Goal: Task Accomplishment & Management: Manage account settings

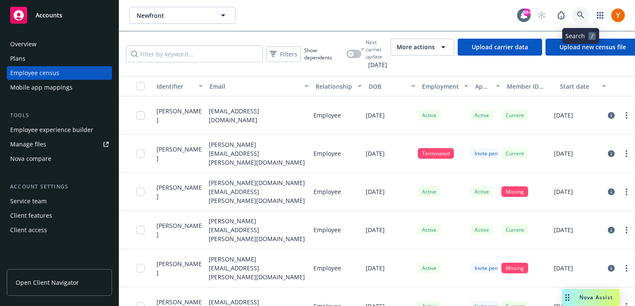
click at [585, 17] on link at bounding box center [580, 15] width 17 height 17
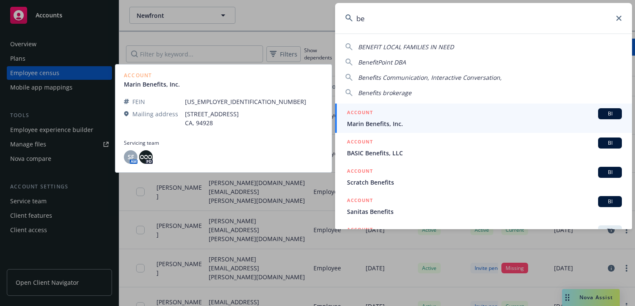
type input "b"
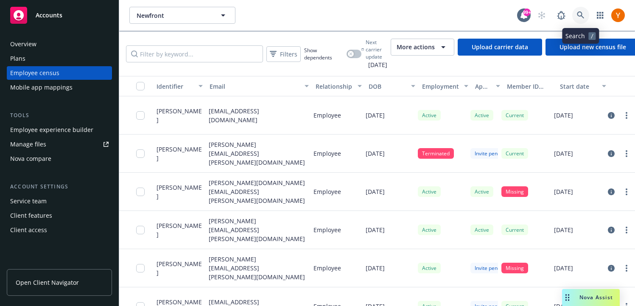
click at [583, 12] on icon at bounding box center [581, 15] width 8 height 8
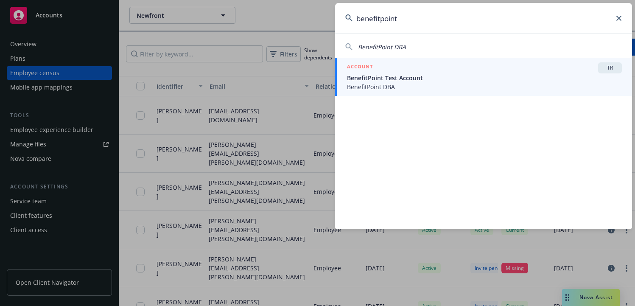
type input "benefitpoint"
click at [524, 79] on span "BenefitPoint Test Account" at bounding box center [484, 77] width 275 height 9
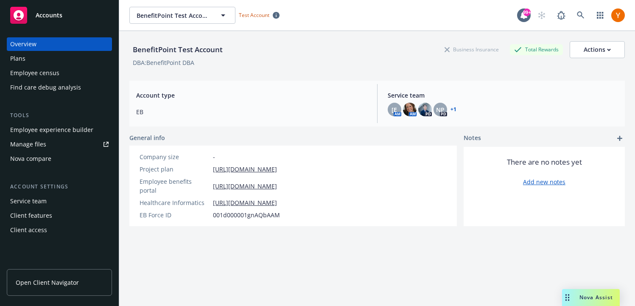
click at [53, 75] on div "Employee census" at bounding box center [34, 73] width 49 height 14
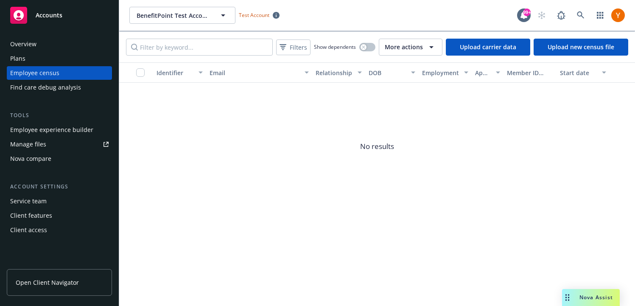
click at [60, 130] on div "Employee experience builder" at bounding box center [51, 130] width 83 height 14
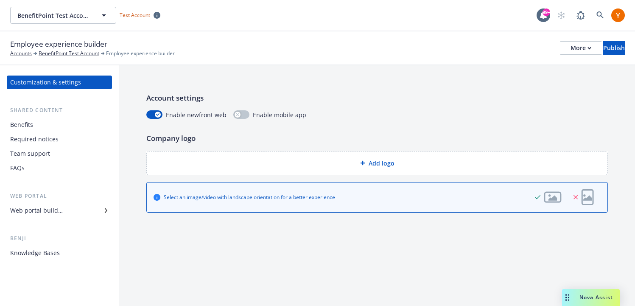
click at [49, 145] on div "Required notices" at bounding box center [34, 139] width 48 height 14
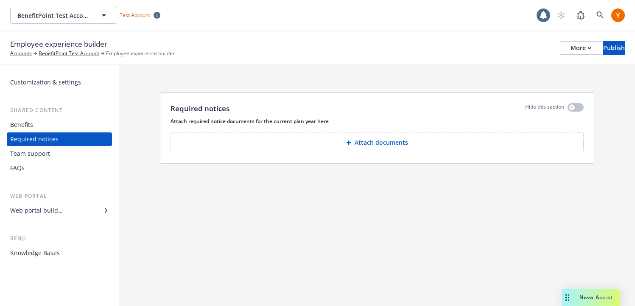
click at [38, 165] on div "FAQs" at bounding box center [59, 168] width 98 height 14
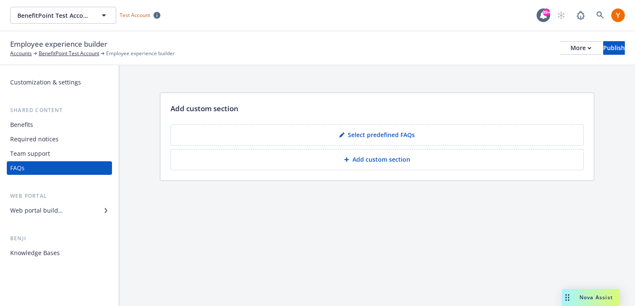
click at [71, 210] on div "Web portal builder" at bounding box center [59, 211] width 98 height 14
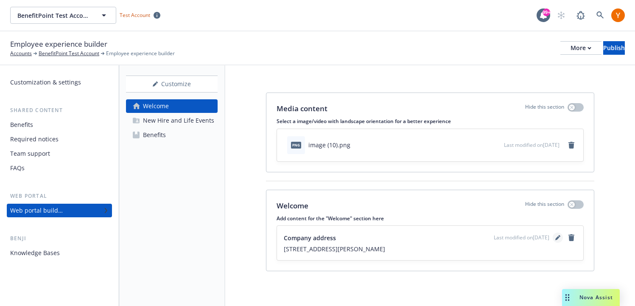
click at [559, 240] on icon "editPencil" at bounding box center [557, 237] width 5 height 5
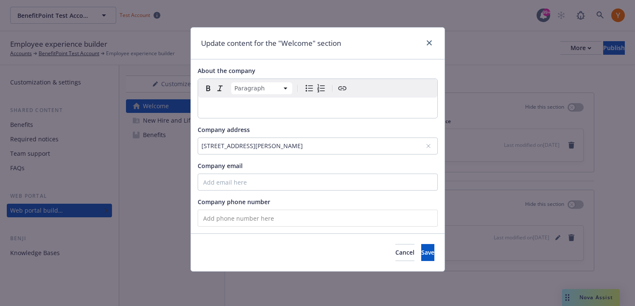
click at [323, 104] on p "editable markdown" at bounding box center [317, 108] width 229 height 10
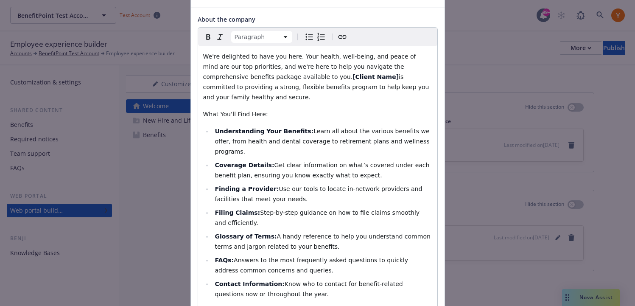
scroll to position [46, 0]
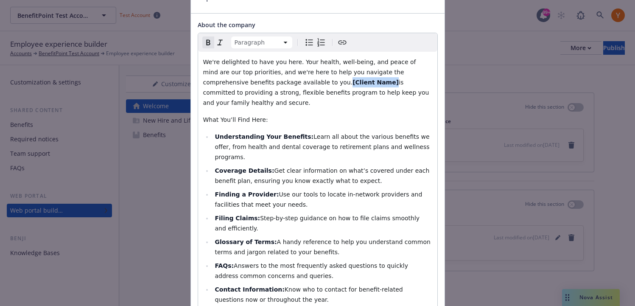
drag, startPoint x: 313, startPoint y: 83, endPoint x: 273, endPoint y: 84, distance: 39.9
click at [353, 84] on strong "[Client Name]" at bounding box center [376, 82] width 46 height 7
click at [288, 86] on p "We're delighted to have you here. Your health, well-being, and peace of mind ar…" at bounding box center [317, 82] width 229 height 51
select select
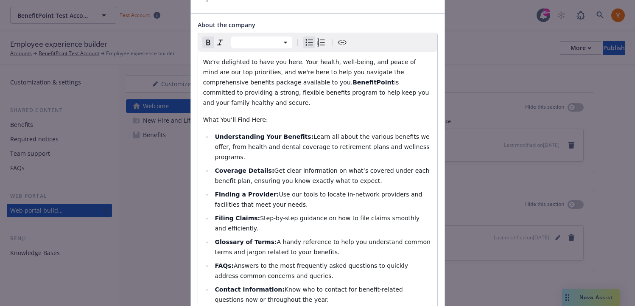
click at [300, 118] on div "We're delighted to have you here. Your health, well-being, and peace of mind ar…" at bounding box center [317, 204] width 239 height 305
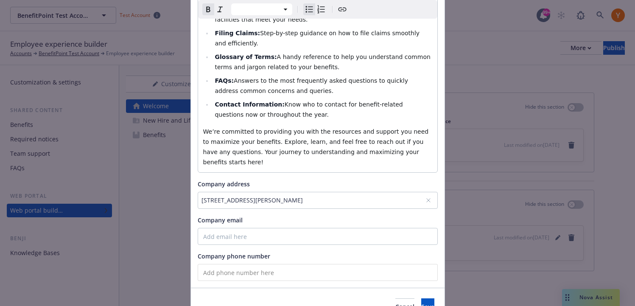
scroll to position [247, 0]
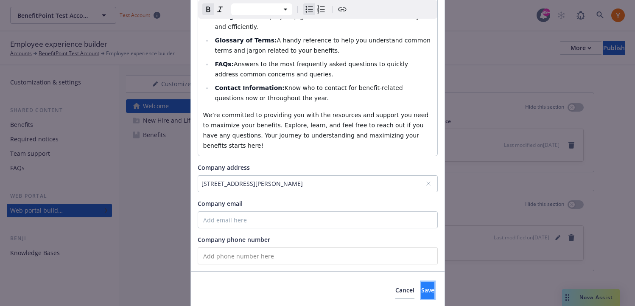
click at [421, 282] on button "Save" at bounding box center [427, 290] width 13 height 17
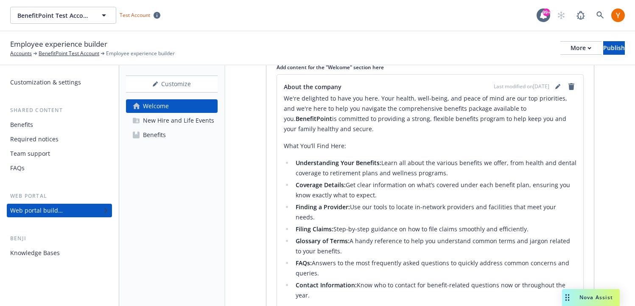
scroll to position [77, 0]
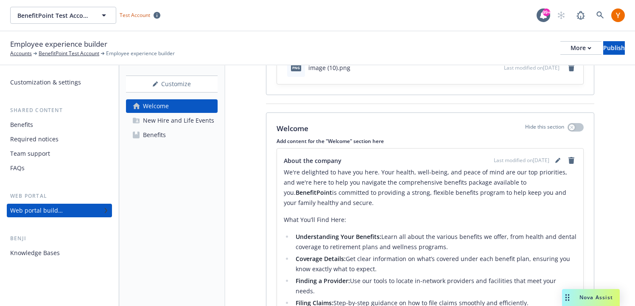
click at [196, 119] on div "New Hire and Life Events" at bounding box center [178, 121] width 71 height 14
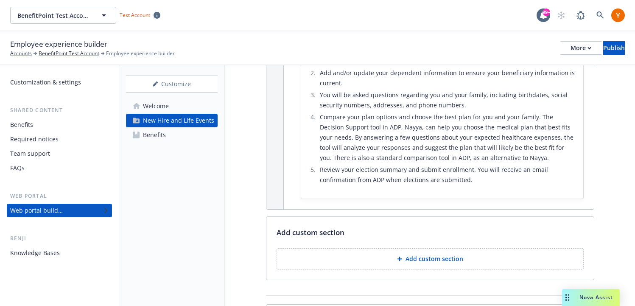
scroll to position [171, 0]
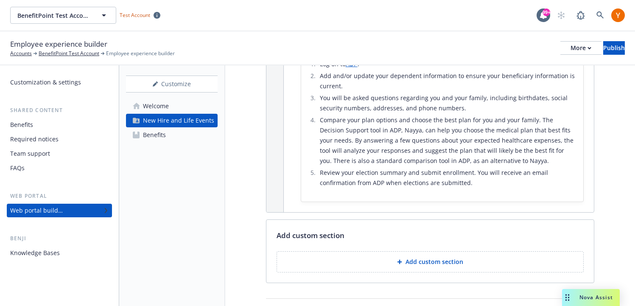
click at [406, 268] on button "Add custom section" at bounding box center [430, 261] width 307 height 21
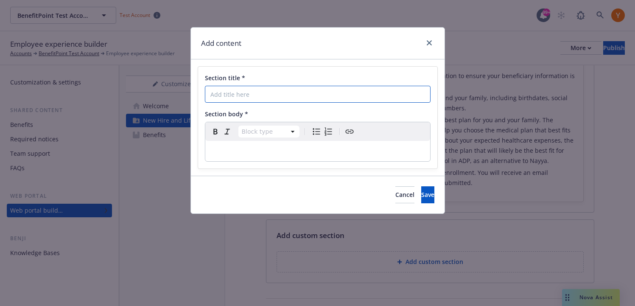
click at [245, 92] on input "Section title *" at bounding box center [318, 94] width 226 height 17
click at [246, 95] on input "Employee and Dependent Eligibility" at bounding box center [318, 94] width 226 height 17
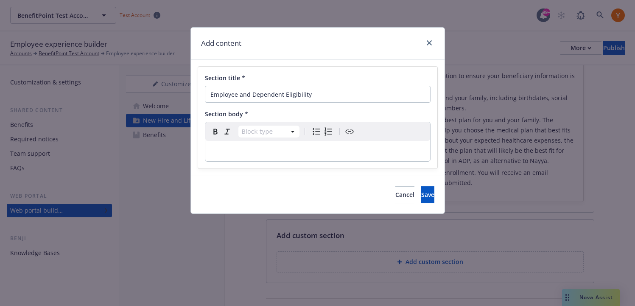
click at [249, 155] on p "editable markdown" at bounding box center [317, 151] width 215 height 10
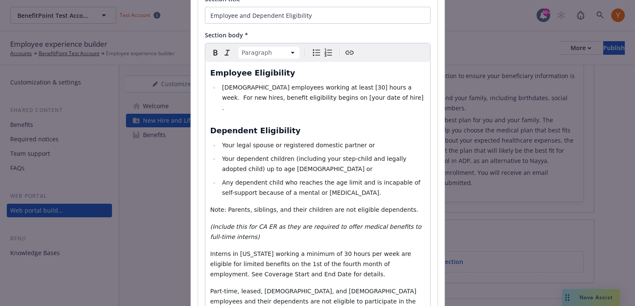
scroll to position [0, 0]
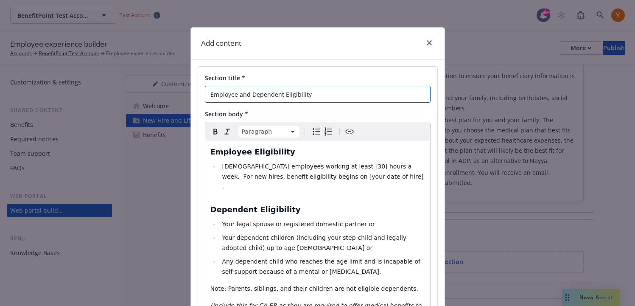
click at [246, 97] on input "Employee and Dependent Eligibility" at bounding box center [318, 94] width 226 height 17
type input "Employee & Dependent Eligibility"
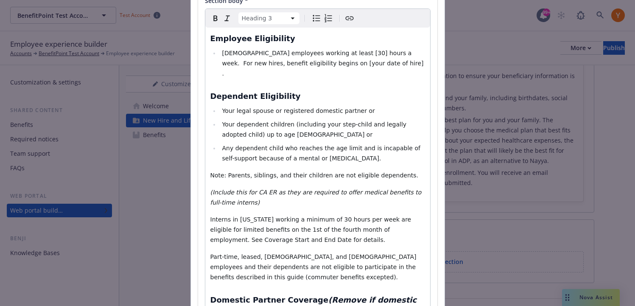
scroll to position [110, 0]
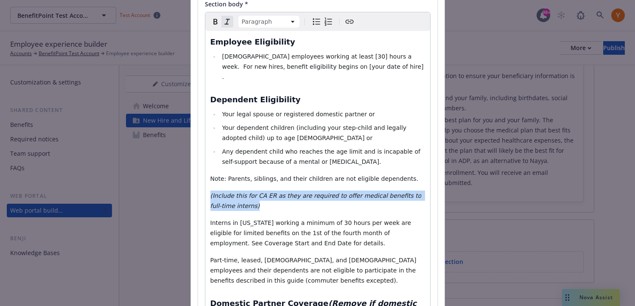
drag, startPoint x: 253, startPoint y: 194, endPoint x: 207, endPoint y: 182, distance: 48.0
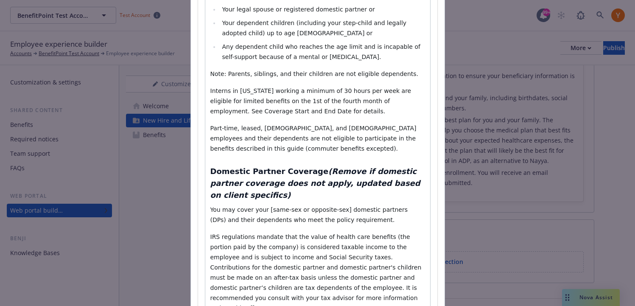
scroll to position [229, 0]
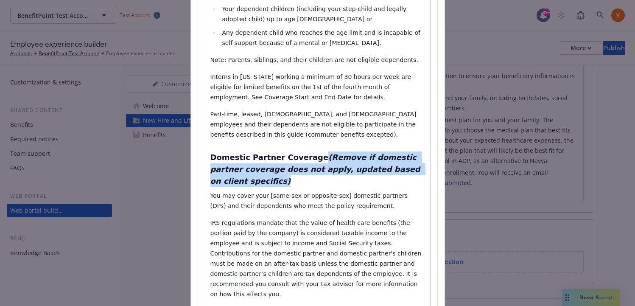
drag, startPoint x: 423, startPoint y: 160, endPoint x: 312, endPoint y: 149, distance: 112.1
click at [312, 153] on em "(Remove if domestic partner coverage does not apply, updated based on client sp…" at bounding box center [316, 169] width 213 height 33
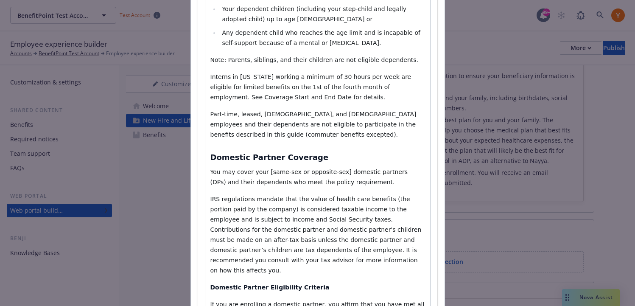
select select "paragraph"
drag, startPoint x: 342, startPoint y: 163, endPoint x: 265, endPoint y: 162, distance: 76.8
click at [265, 168] on span "You may cover your [same-sex or opposite-sex] domestic partners (DPs) and their…" at bounding box center [309, 176] width 199 height 17
click at [307, 181] on div "Employee Eligibility Full time employees working at least [30] hours a week. Fo…" at bounding box center [317, 303] width 225 height 782
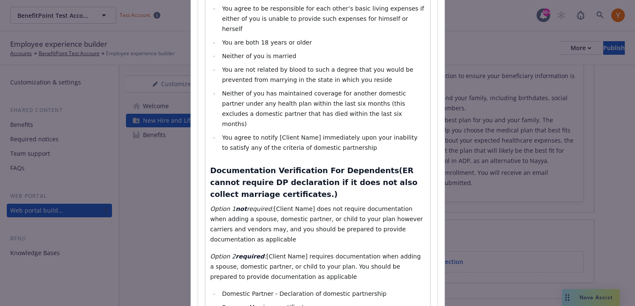
scroll to position [592, 0]
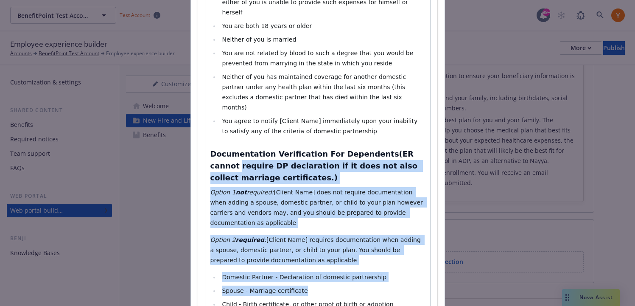
drag, startPoint x: 388, startPoint y: 257, endPoint x: 206, endPoint y: 123, distance: 226.3
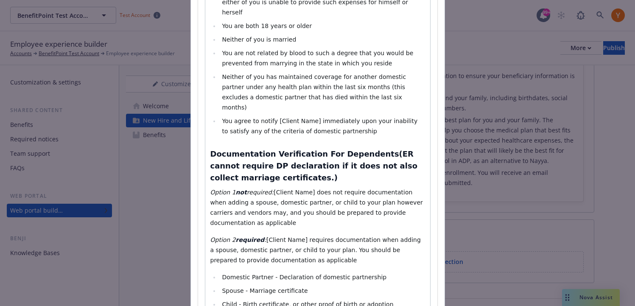
click at [387, 299] on li "Child - Birth certificate, or other proof of birth or adoption" at bounding box center [322, 304] width 205 height 10
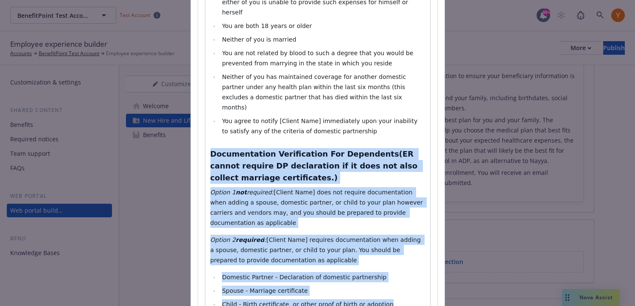
drag, startPoint x: 387, startPoint y: 262, endPoint x: 202, endPoint y: 104, distance: 243.7
select select "h3"
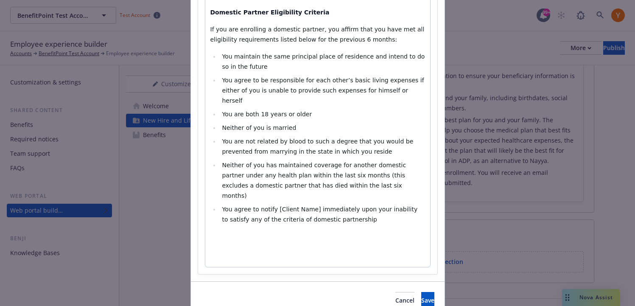
select select
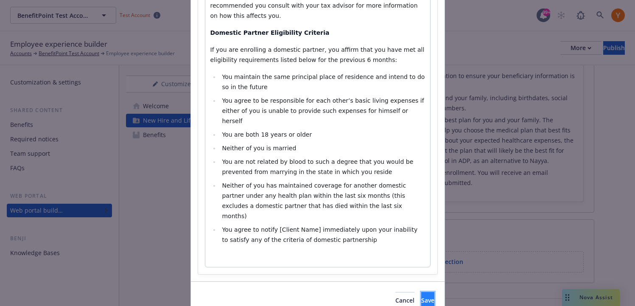
click at [421, 292] on button "Save" at bounding box center [427, 300] width 13 height 17
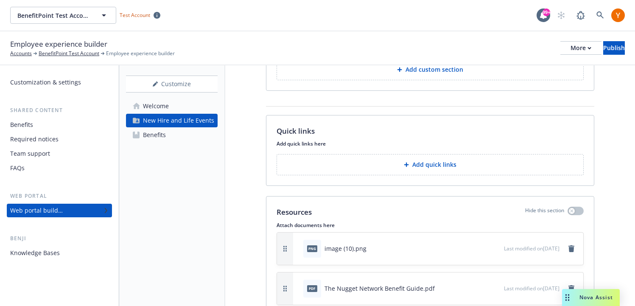
scroll to position [985, 0]
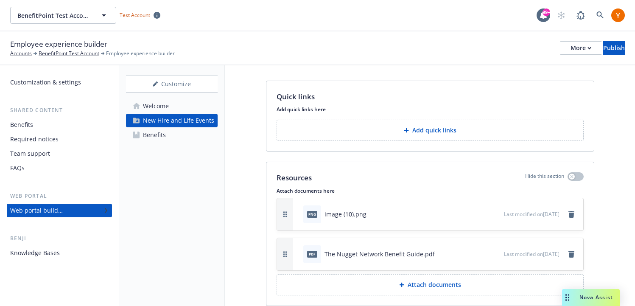
click at [456, 120] on button "Add quick links" at bounding box center [430, 130] width 307 height 21
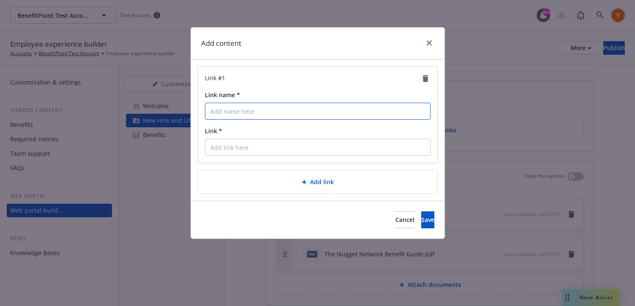
click at [326, 119] on input "Link name *" at bounding box center [318, 111] width 226 height 17
type input "A"
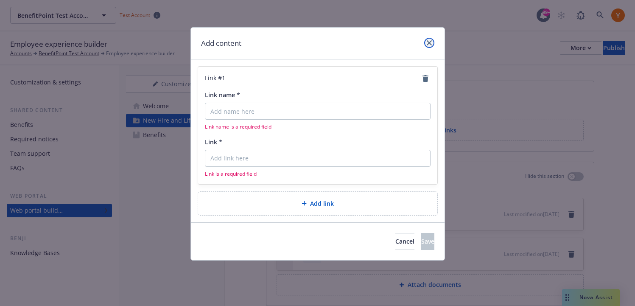
click at [427, 42] on icon "close" at bounding box center [429, 42] width 5 height 5
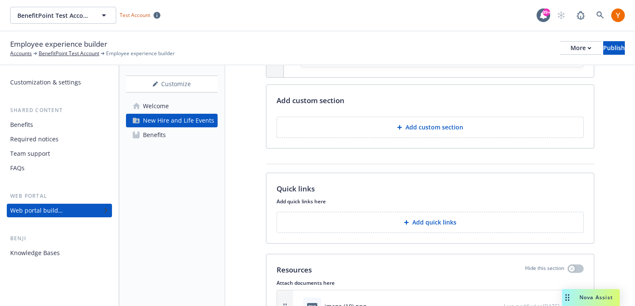
scroll to position [875, 0]
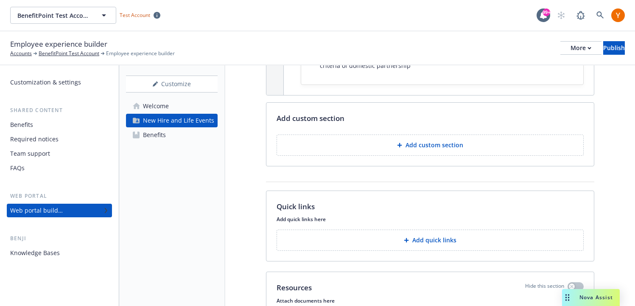
click at [423, 134] on button "Add custom section" at bounding box center [430, 144] width 307 height 21
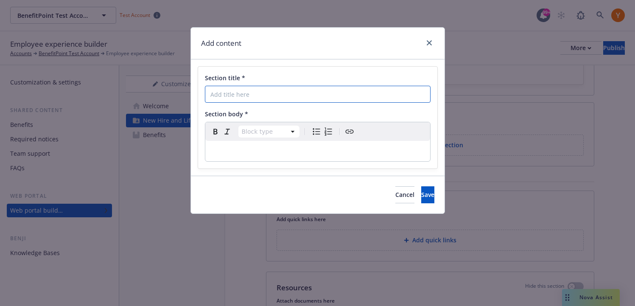
click at [309, 100] on input "Section title *" at bounding box center [318, 94] width 226 height 17
type input "Ask Benji"
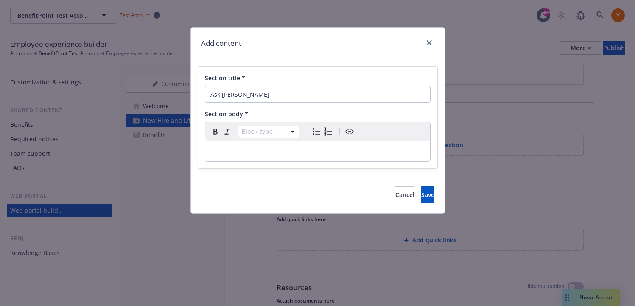
click at [245, 151] on p "editable markdown" at bounding box center [317, 151] width 215 height 10
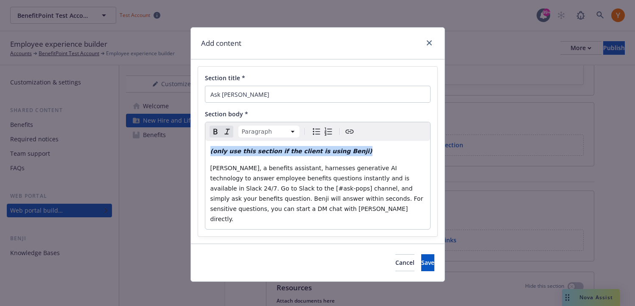
drag, startPoint x: 211, startPoint y: 169, endPoint x: 211, endPoint y: 151, distance: 17.4
click at [211, 151] on div "(only use this section if the client is using Benji) Benji, a benefits assistan…" at bounding box center [317, 185] width 225 height 88
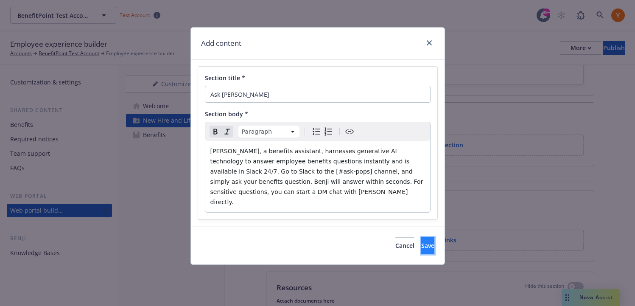
click at [421, 242] on button "Save" at bounding box center [427, 245] width 13 height 17
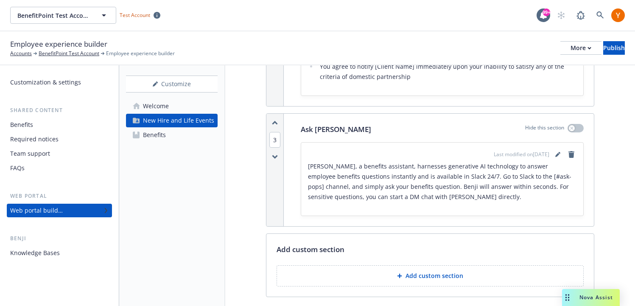
scroll to position [764, 0]
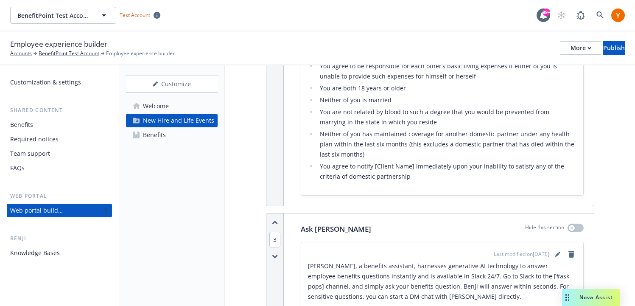
click at [179, 134] on link "Benefits" at bounding box center [172, 135] width 92 height 14
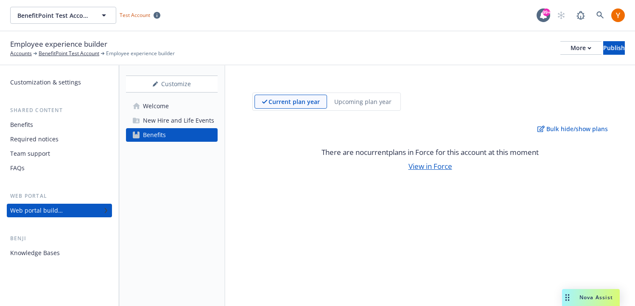
click at [33, 165] on div "FAQs" at bounding box center [59, 168] width 98 height 14
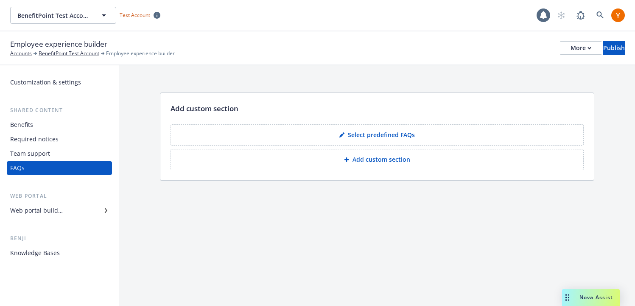
click at [276, 136] on button "Select predefined FAQs" at bounding box center [377, 134] width 413 height 21
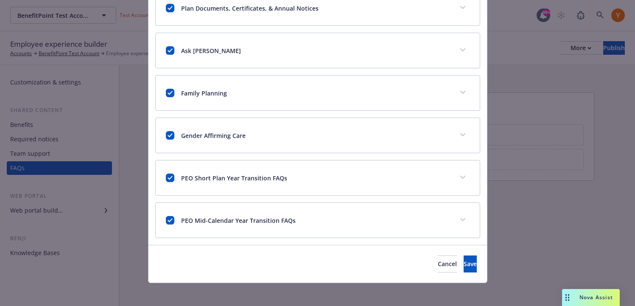
scroll to position [504, 0]
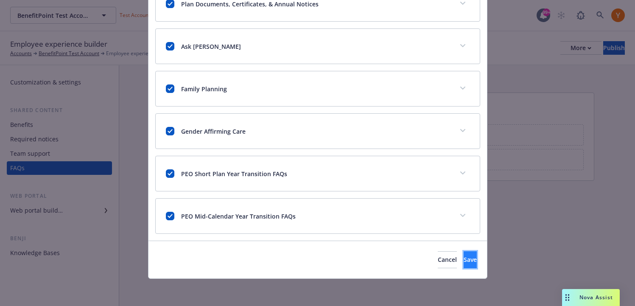
click at [464, 260] on span "Save" at bounding box center [470, 259] width 13 height 8
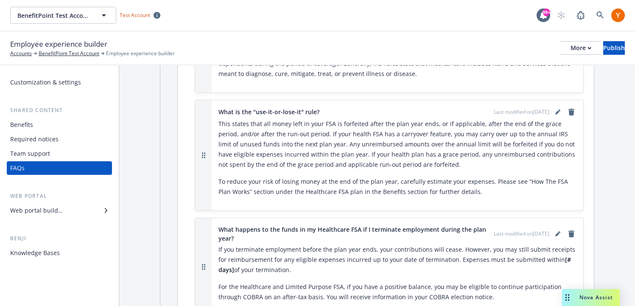
scroll to position [1513, 0]
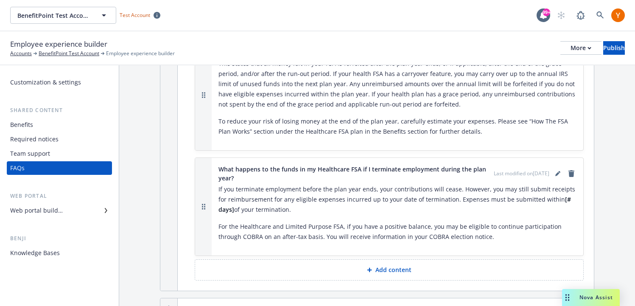
click at [94, 157] on div "Team support" at bounding box center [59, 154] width 98 height 14
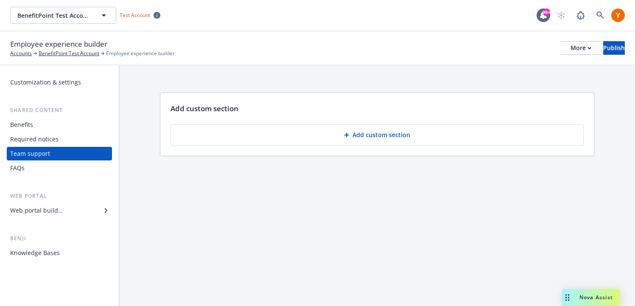
click at [305, 139] on button "Add custom section" at bounding box center [377, 134] width 413 height 21
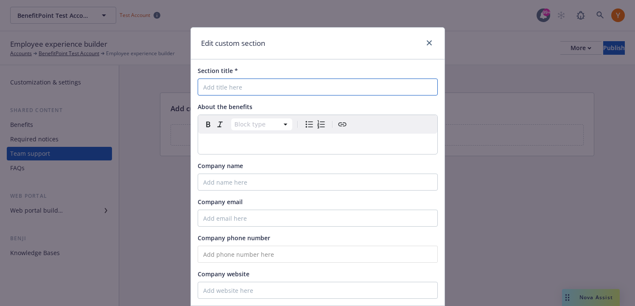
click at [251, 95] on input "Section title *" at bounding box center [318, 86] width 240 height 17
type input "Leave of Absence (LOA)"
click at [232, 140] on p "editable markdown" at bounding box center [317, 144] width 229 height 10
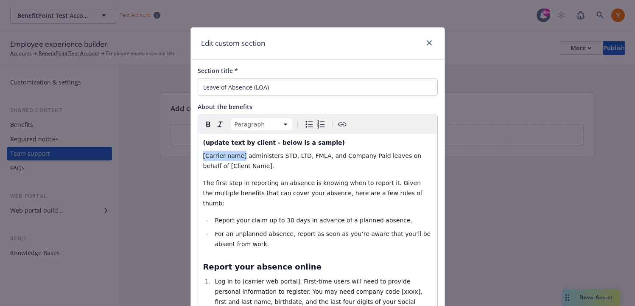
drag, startPoint x: 242, startPoint y: 156, endPoint x: 201, endPoint y: 158, distance: 41.2
click at [243, 146] on span "(update text by client - below is a sample)" at bounding box center [274, 142] width 142 height 7
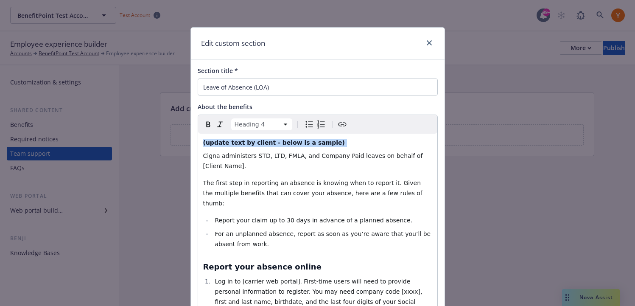
click at [243, 146] on span "(update text by client - below is a sample)" at bounding box center [274, 142] width 142 height 7
select select "paragraph"
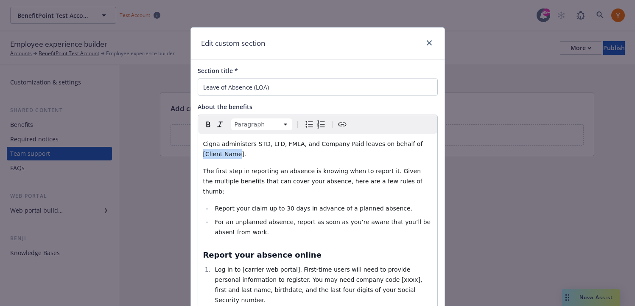
drag, startPoint x: 220, startPoint y: 153, endPoint x: 408, endPoint y: 143, distance: 188.6
click at [408, 143] on span "Cigna administers STD, LTD, FMLA, and Company Paid leaves on behalf of [Client …" at bounding box center [313, 148] width 221 height 17
click at [416, 179] on p "The first step in reporting an absence is knowing when to report it. Given the …" at bounding box center [317, 181] width 229 height 31
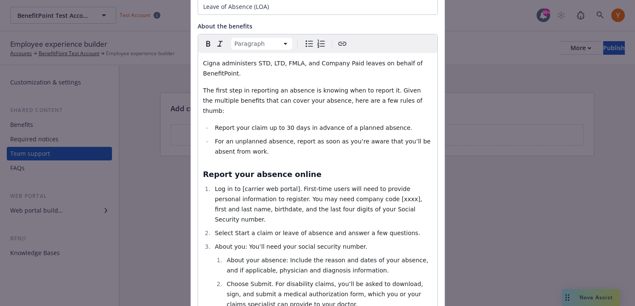
scroll to position [82, 0]
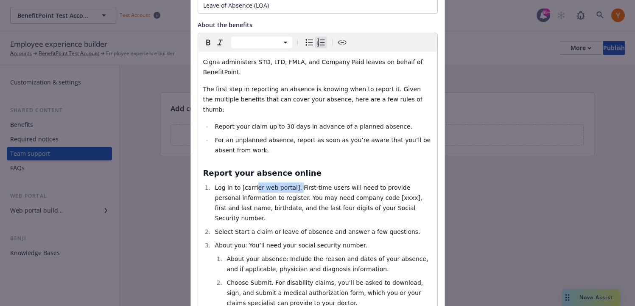
drag, startPoint x: 296, startPoint y: 178, endPoint x: 255, endPoint y: 179, distance: 40.7
click at [255, 184] on span "Log in to [carrier web portal]. First-time users will need to provide personal …" at bounding box center [319, 202] width 209 height 37
drag, startPoint x: 293, startPoint y: 178, endPoint x: 240, endPoint y: 181, distance: 53.1
click at [240, 182] on li "Log in to [carrier web portal]. First-time users will need to provide personal …" at bounding box center [323, 202] width 220 height 41
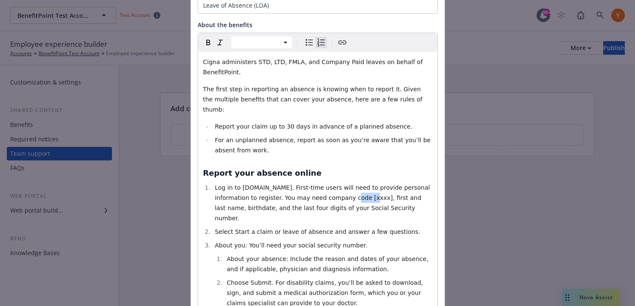
drag, startPoint x: 345, startPoint y: 188, endPoint x: 328, endPoint y: 189, distance: 17.0
click at [328, 189] on span "Log in to cigna.com. First-time users will need to provide personal information…" at bounding box center [323, 202] width 217 height 37
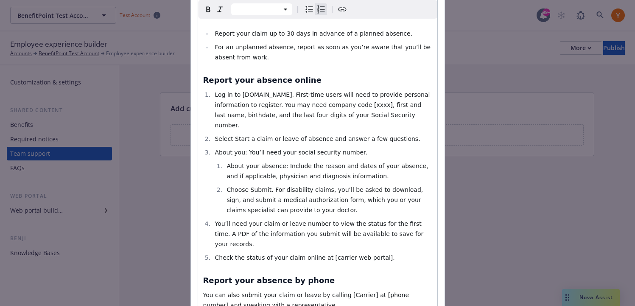
scroll to position [176, 0]
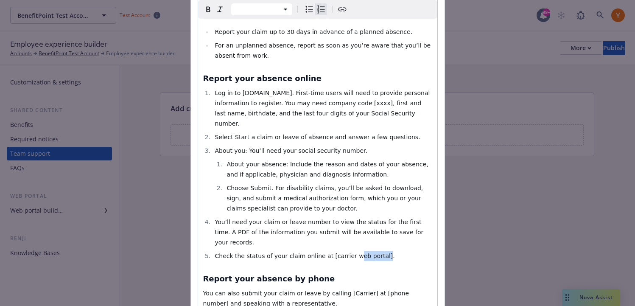
drag, startPoint x: 376, startPoint y: 226, endPoint x: 352, endPoint y: 227, distance: 24.7
click at [352, 252] on span "Check the status of your claim online at [carrier web portal]." at bounding box center [305, 255] width 180 height 7
click at [336, 190] on li "Choose Submit. For disability claims, you’ll be asked to download, sign, and su…" at bounding box center [328, 198] width 208 height 31
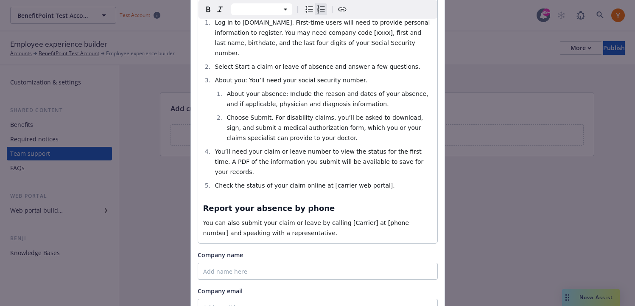
scroll to position [253, 0]
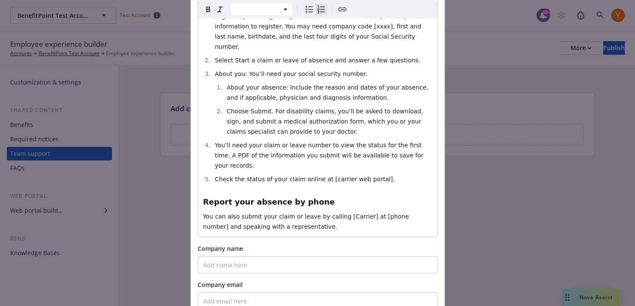
select select "paragraph"
drag, startPoint x: 363, startPoint y: 187, endPoint x: 340, endPoint y: 189, distance: 23.4
click at [340, 213] on span "You can also submit your claim or leave by calling [Carrier] at [phone number] …" at bounding box center [307, 221] width 208 height 17
drag, startPoint x: 407, startPoint y: 186, endPoint x: 362, endPoint y: 186, distance: 45.0
click at [362, 213] on span "You can also submit your claim or leave by calling cigna at [phone number] and …" at bounding box center [316, 221] width 227 height 17
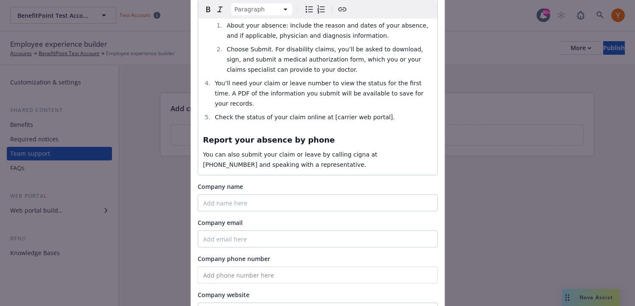
scroll to position [370, 0]
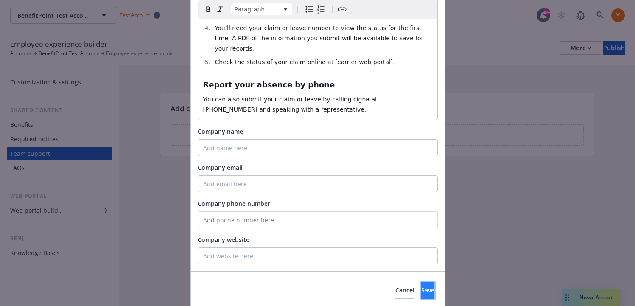
click at [421, 282] on button "Save" at bounding box center [427, 290] width 13 height 17
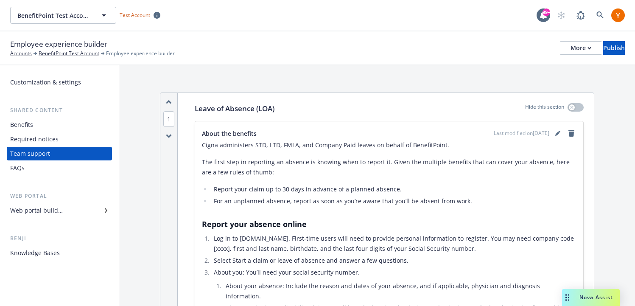
scroll to position [244, 0]
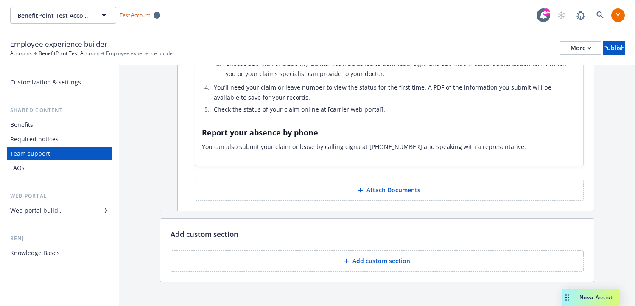
click at [366, 250] on button "Add custom section" at bounding box center [377, 260] width 413 height 21
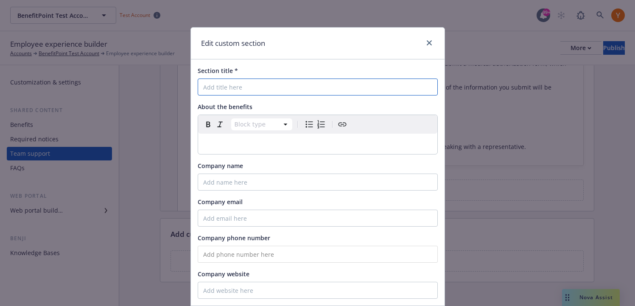
click at [274, 95] on input "Section title *" at bounding box center [318, 86] width 240 height 17
type input "Newfront Answers"
click at [256, 145] on p "editable markdown" at bounding box center [317, 144] width 229 height 10
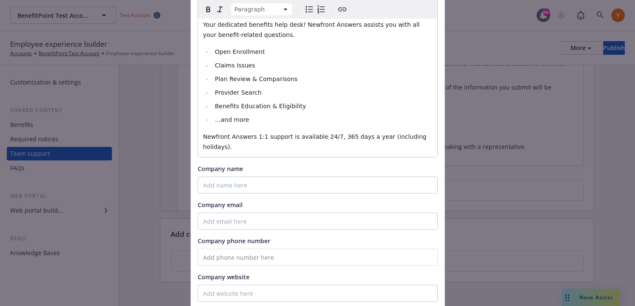
scroll to position [187, 0]
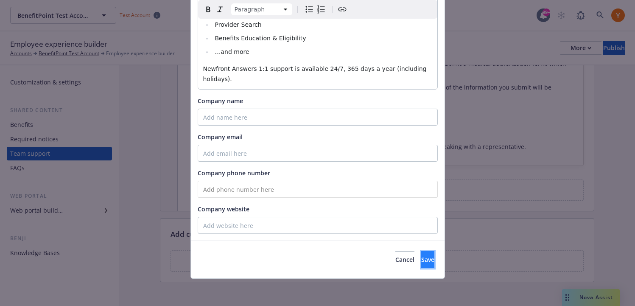
click at [421, 260] on span "Save" at bounding box center [427, 259] width 13 height 8
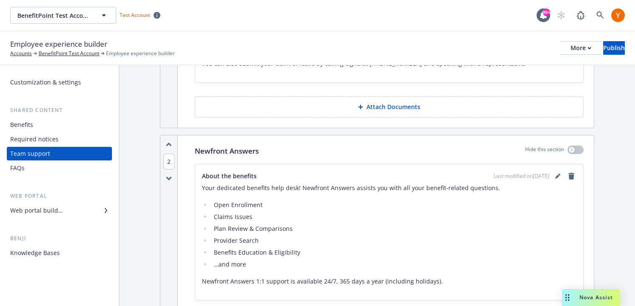
scroll to position [292, 0]
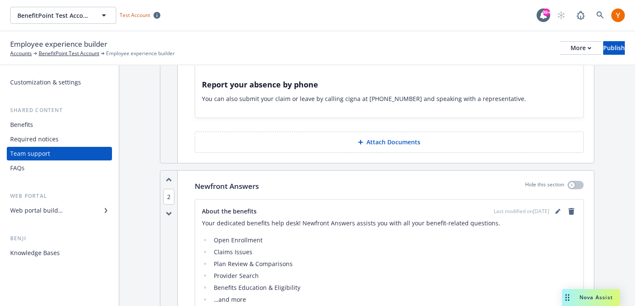
click at [70, 209] on div "Web portal builder" at bounding box center [59, 211] width 98 height 14
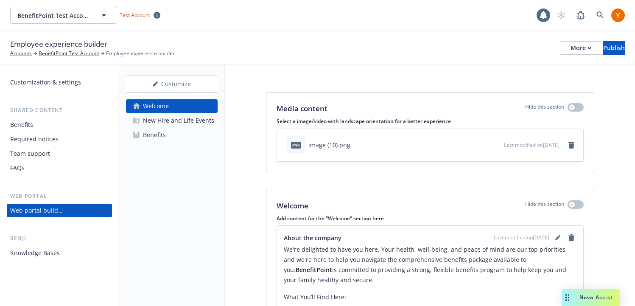
click at [164, 125] on div "New Hire and Life Events" at bounding box center [178, 121] width 71 height 14
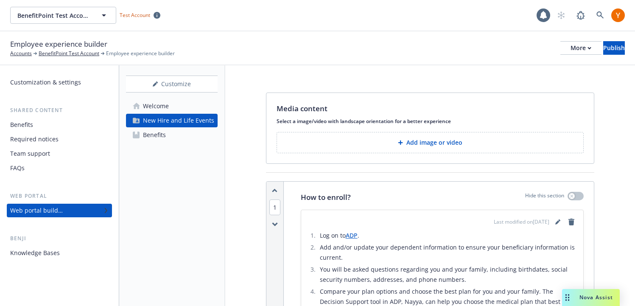
click at [158, 139] on div "Benefits" at bounding box center [154, 135] width 23 height 14
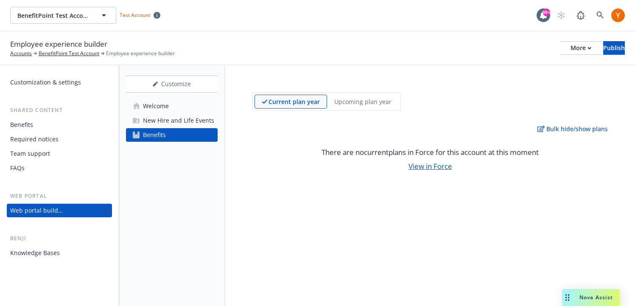
click at [57, 157] on div "Team support" at bounding box center [59, 154] width 98 height 14
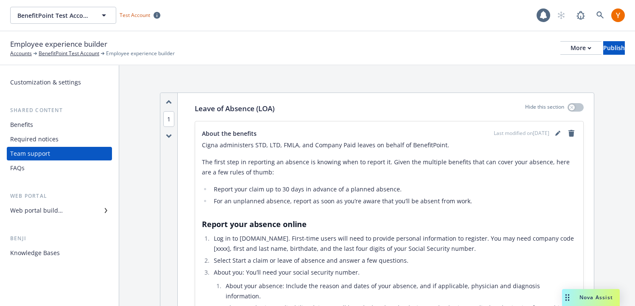
click at [56, 140] on div "Required notices" at bounding box center [34, 139] width 48 height 14
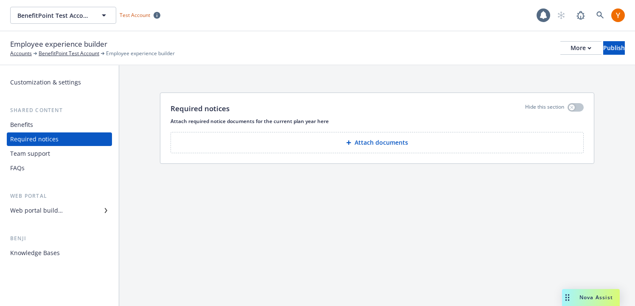
click at [54, 152] on div "Team support" at bounding box center [59, 154] width 98 height 14
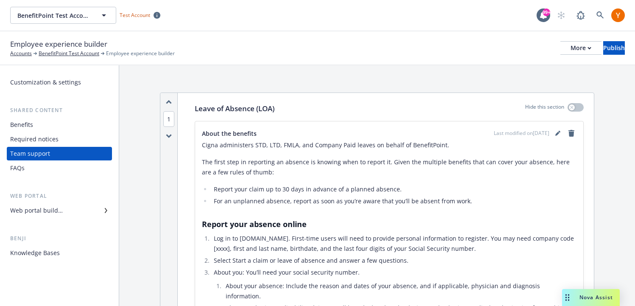
click at [48, 171] on div "FAQs" at bounding box center [59, 168] width 98 height 14
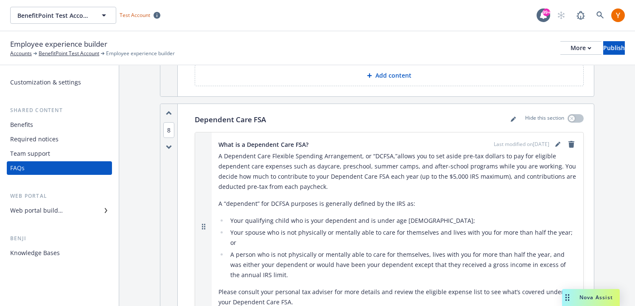
scroll to position [1919, 0]
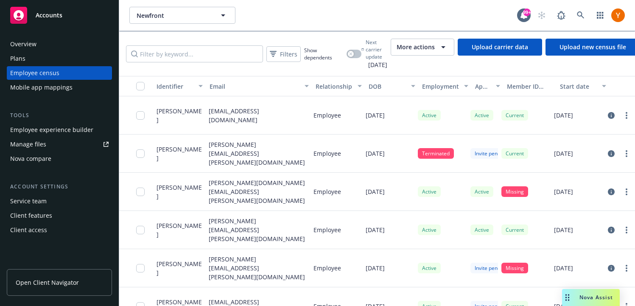
click at [602, 294] on span "Nova Assist" at bounding box center [597, 297] width 34 height 7
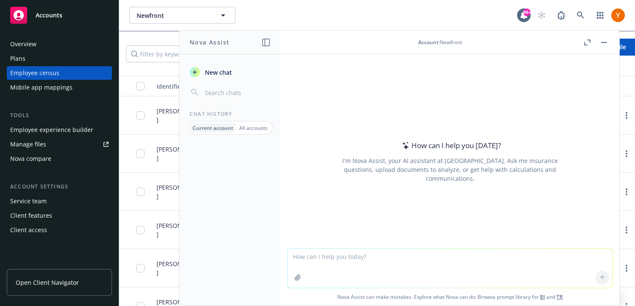
click at [337, 260] on textarea at bounding box center [450, 268] width 325 height 39
type textarea "Describe my plans"
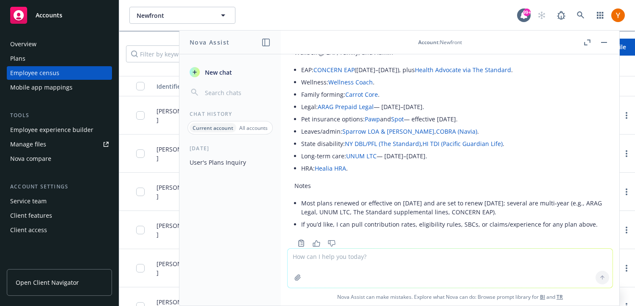
scroll to position [357, 0]
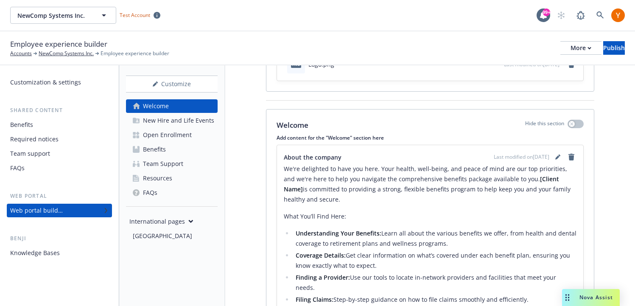
scroll to position [87, 0]
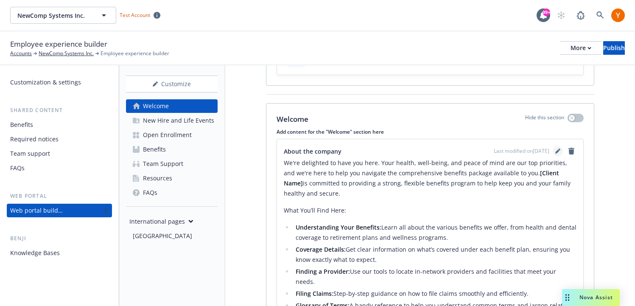
click at [555, 150] on icon "editPencil" at bounding box center [557, 150] width 5 height 5
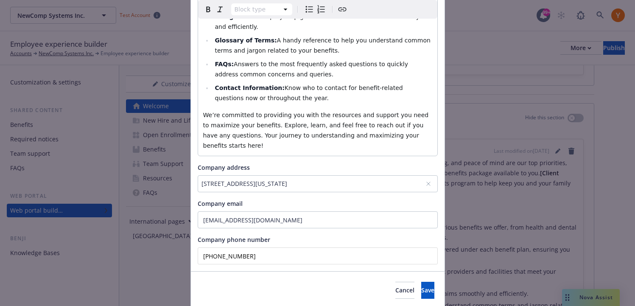
scroll to position [157, 0]
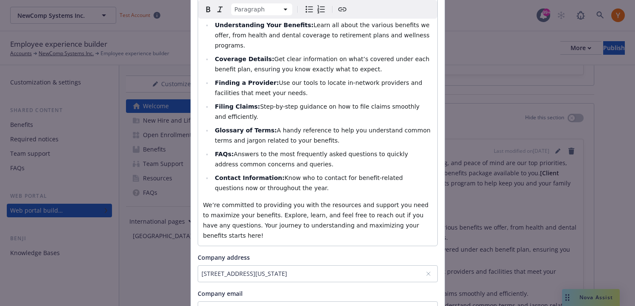
click at [358, 202] on span "We’re committed to providing you with the resources and support you need to max…" at bounding box center [316, 220] width 227 height 37
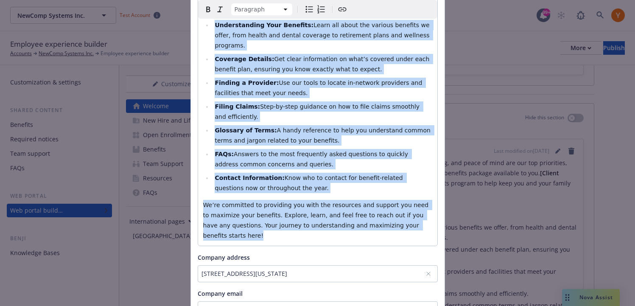
copy div "We're delighted to have you here. Your health, well-being, and peace of mind ar…"
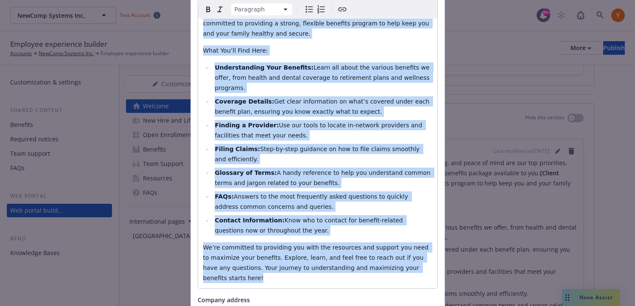
scroll to position [0, 0]
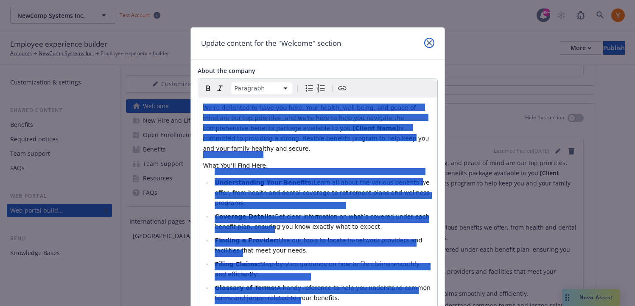
click at [431, 41] on icon "close" at bounding box center [429, 42] width 5 height 5
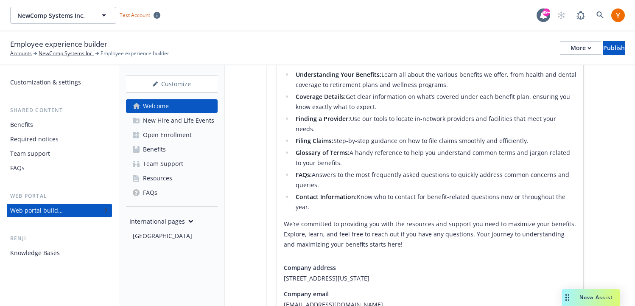
scroll to position [297, 0]
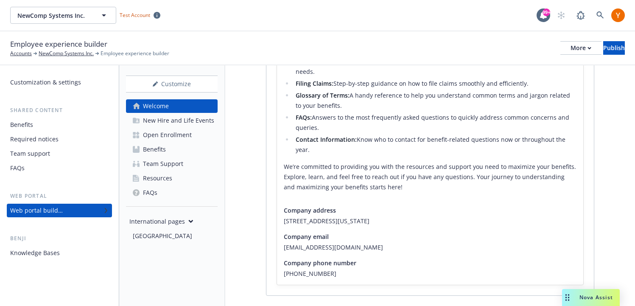
click at [178, 119] on div "New Hire and Life Events" at bounding box center [178, 121] width 71 height 14
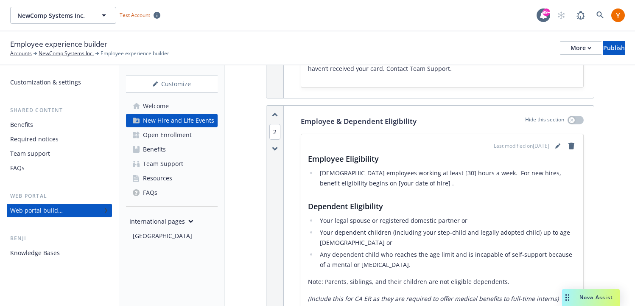
scroll to position [366, 0]
click at [558, 145] on icon "editPencil" at bounding box center [557, 146] width 4 height 4
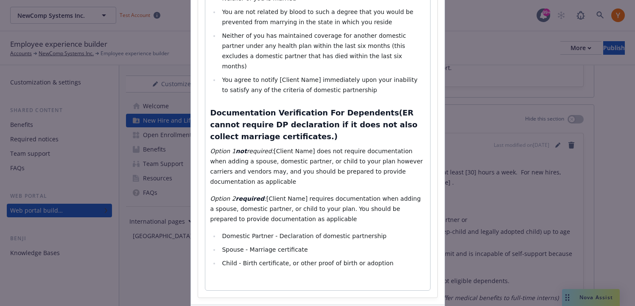
scroll to position [695, 0]
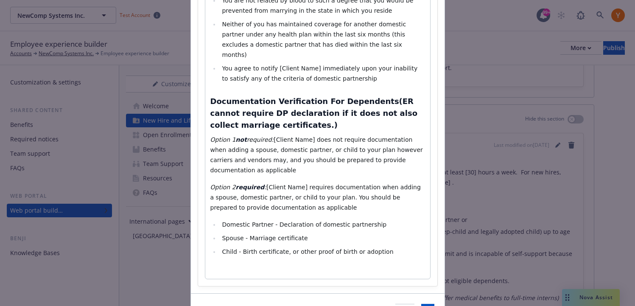
click at [335, 233] on li "Spouse - Marriage certificate" at bounding box center [322, 238] width 205 height 10
select select "h3"
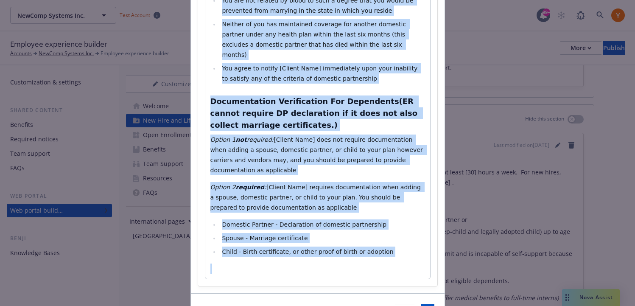
copy div "Employee Eligibility Full time employees working at least [30] hours a week. Fo…"
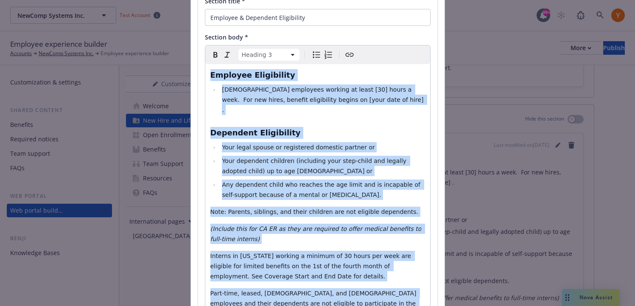
scroll to position [47, 0]
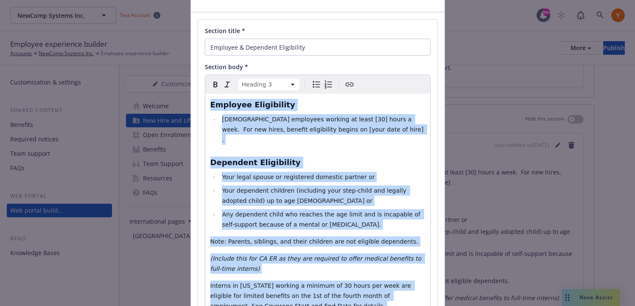
copy div "Employee Eligibility Full time employees working at least [30] hours a week. Fo…"
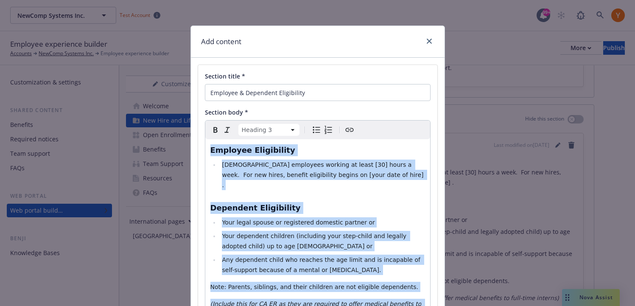
scroll to position [0, 0]
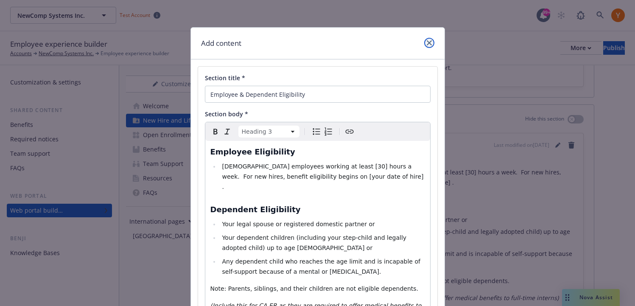
click at [428, 45] on icon "close" at bounding box center [429, 42] width 5 height 5
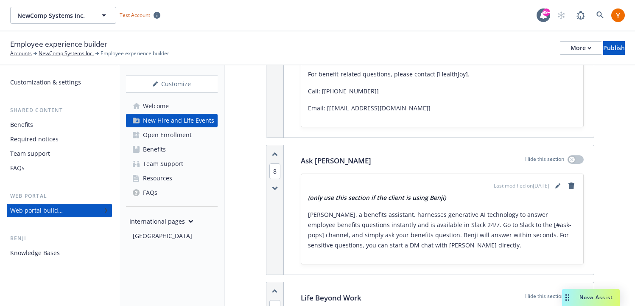
scroll to position [2088, 0]
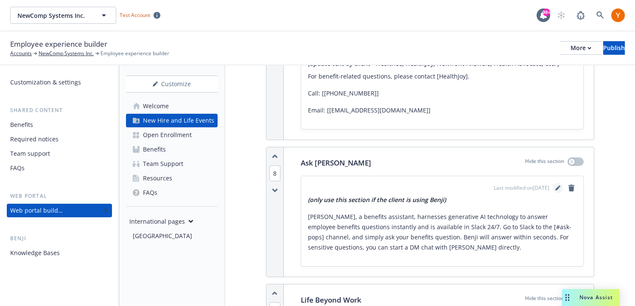
click at [554, 183] on link "editPencil" at bounding box center [558, 188] width 10 height 10
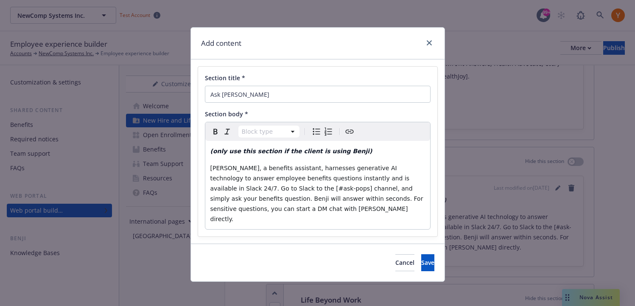
click at [328, 195] on span "Benji, a benefits assistant, harnesses generative AI technology to answer emplo…" at bounding box center [317, 194] width 215 height 58
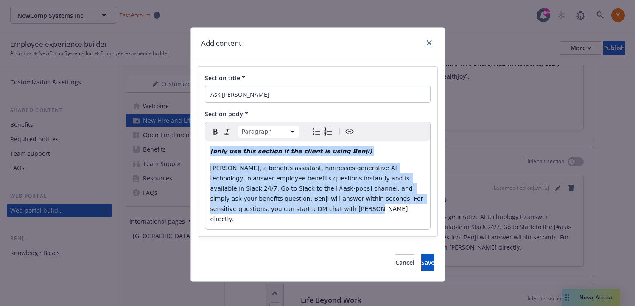
copy div "(only use this section if the client is using Benji) Benji, a benefits assistan…"
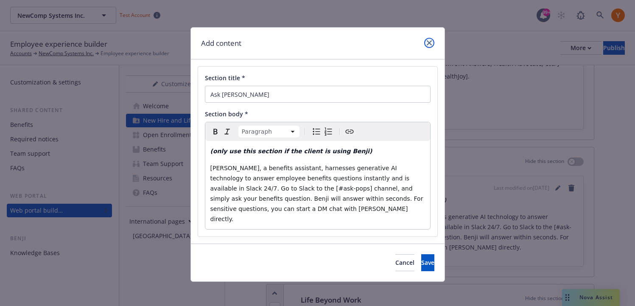
click at [431, 43] on icon "close" at bounding box center [429, 42] width 5 height 5
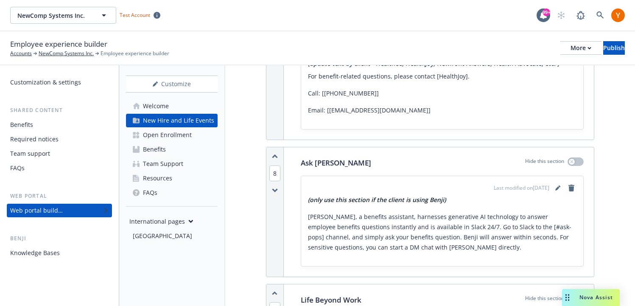
click at [76, 156] on div "Team support" at bounding box center [59, 154] width 98 height 14
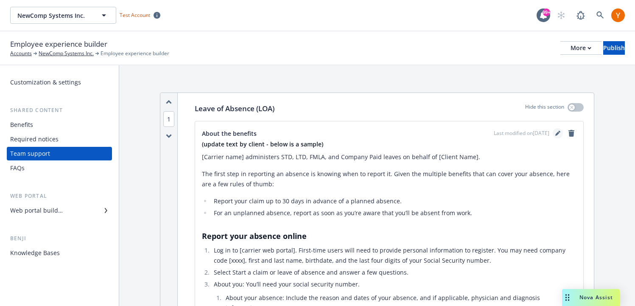
click at [559, 132] on icon "editPencil" at bounding box center [557, 133] width 5 height 5
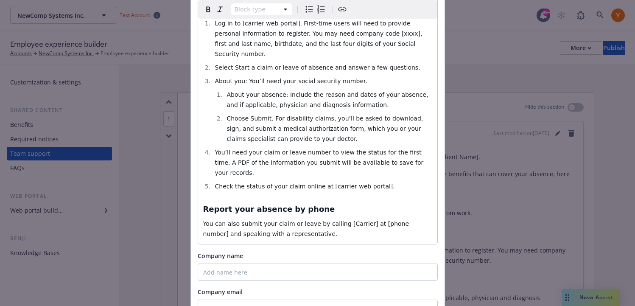
scroll to position [209, 0]
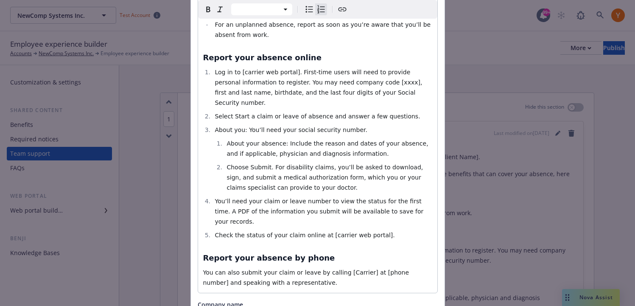
click at [305, 198] on ol "Log in to [carrier web portal]. First-time users will need to provide personal …" at bounding box center [317, 153] width 229 height 173
select select "h4"
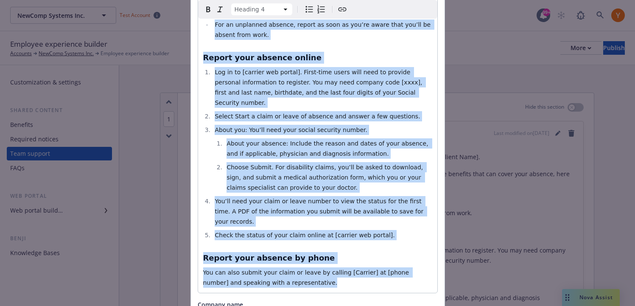
copy div "(update text by client - below is a sample) [Carrier name] administers STD, LTD…"
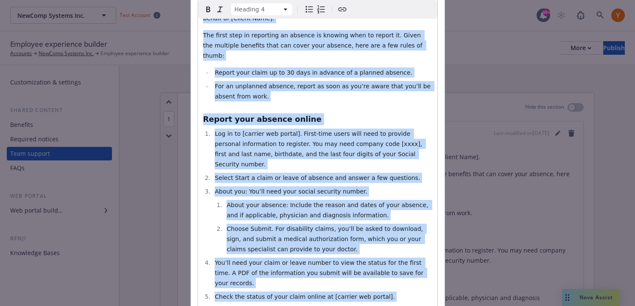
scroll to position [0, 0]
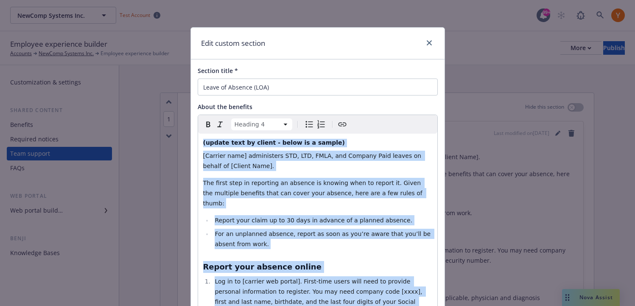
click at [310, 217] on span "Report your claim up to 30 days in advance of a planned absence." at bounding box center [314, 220] width 198 height 7
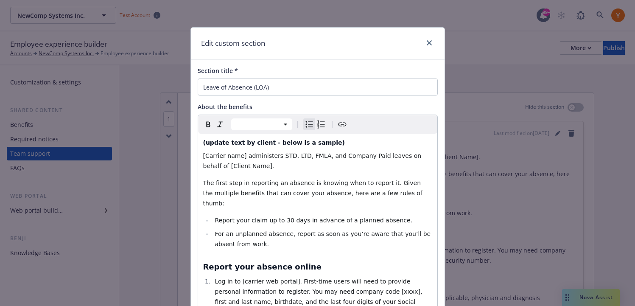
select select "h4"
drag, startPoint x: 330, startPoint y: 145, endPoint x: 189, endPoint y: 145, distance: 140.4
click at [189, 145] on div "Edit custom section Section title * Leave of Absence (LOA) About the benefits H…" at bounding box center [317, 153] width 635 height 306
click at [432, 41] on link "close" at bounding box center [429, 43] width 10 height 10
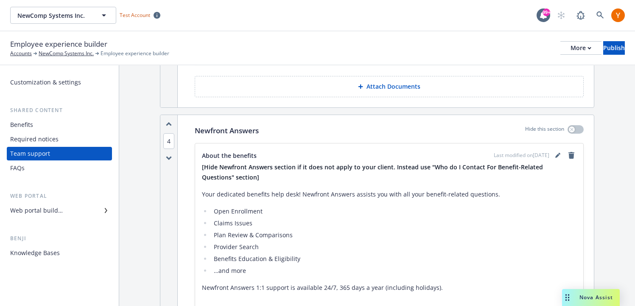
scroll to position [1176, 0]
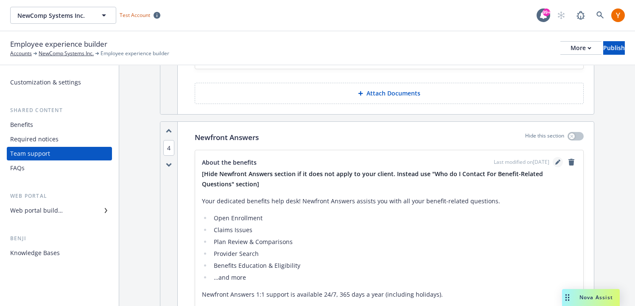
click at [555, 157] on link "editPencil" at bounding box center [558, 162] width 10 height 10
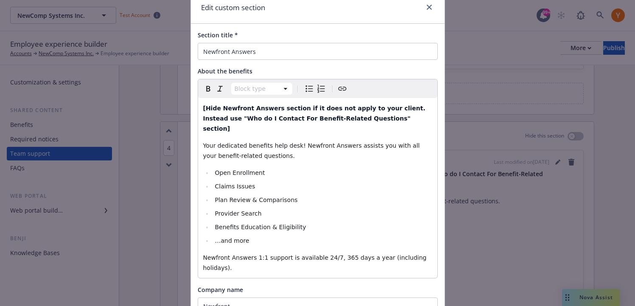
scroll to position [56, 0]
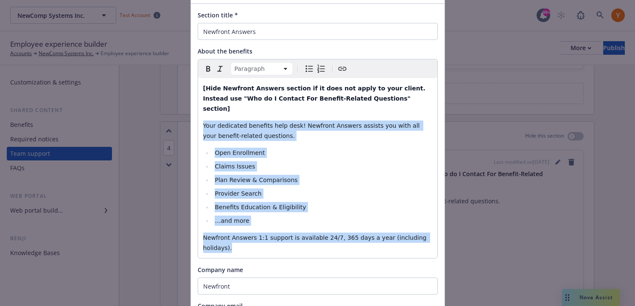
drag, startPoint x: 241, startPoint y: 238, endPoint x: 199, endPoint y: 116, distance: 129.6
click at [199, 116] on div "[Hide Newfront Answers section if it does not apply to your client. Instead use…" at bounding box center [317, 168] width 239 height 180
copy div "Your dedicated benefits help desk! Newfront Answers assists you with all your b…"
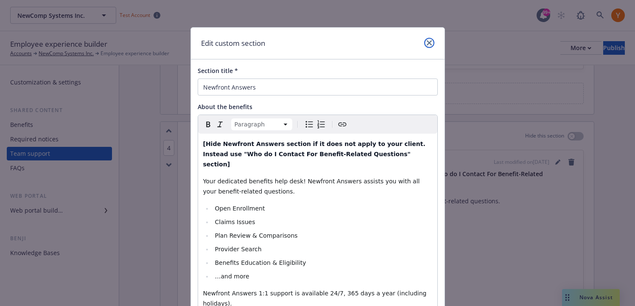
click at [429, 40] on icon "close" at bounding box center [429, 42] width 5 height 5
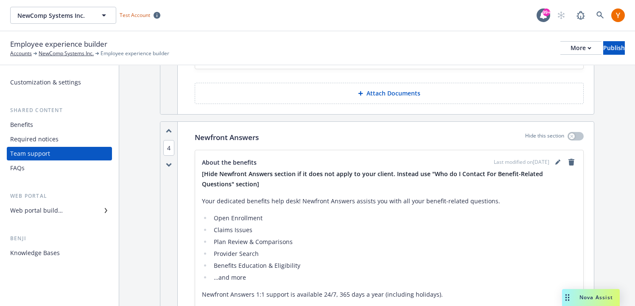
click at [46, 123] on div "Benefits" at bounding box center [59, 125] width 98 height 14
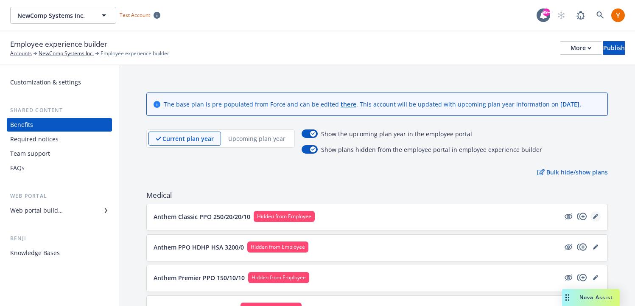
click at [597, 215] on icon "editPencil" at bounding box center [597, 215] width 2 height 2
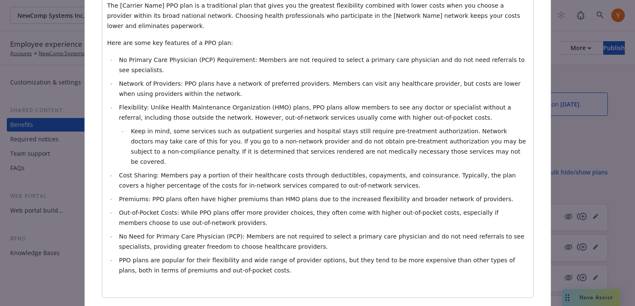
scroll to position [244, 0]
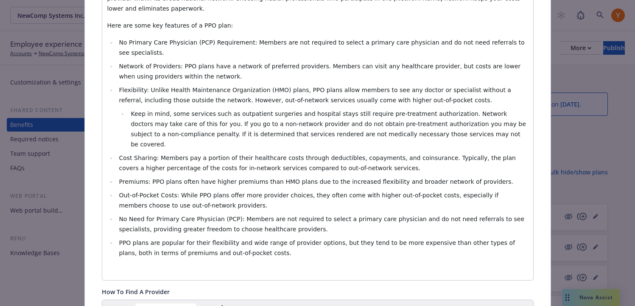
click at [275, 190] on li "Out-of-Pocket Costs: While PPO plans offer more provider choices, they often co…" at bounding box center [323, 200] width 412 height 20
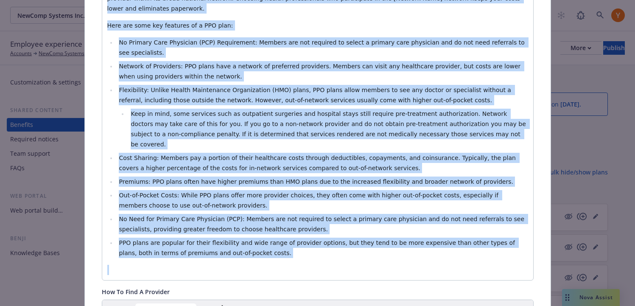
copy div "The [Carrier Name] PPO plan is a traditional plan that gives you the greatest f…"
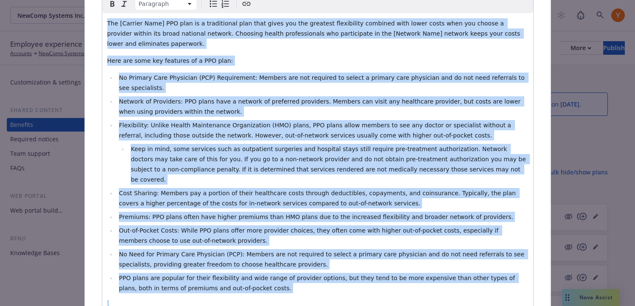
scroll to position [190, 0]
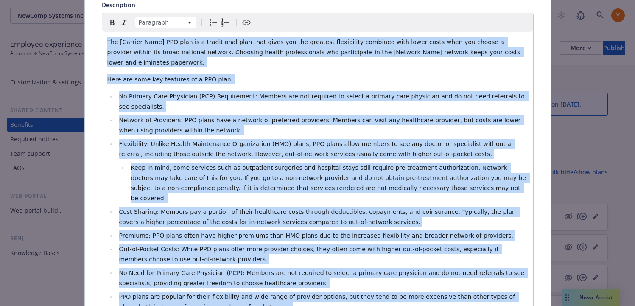
copy div "The [Carrier Name] PPO plan is a traditional plan that gives you the greatest f…"
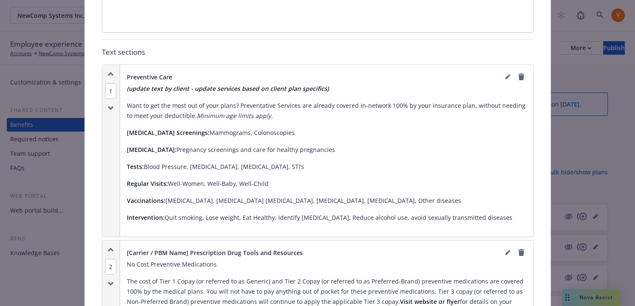
scroll to position [697, 0]
click at [507, 75] on icon "editPencil" at bounding box center [507, 77] width 4 height 4
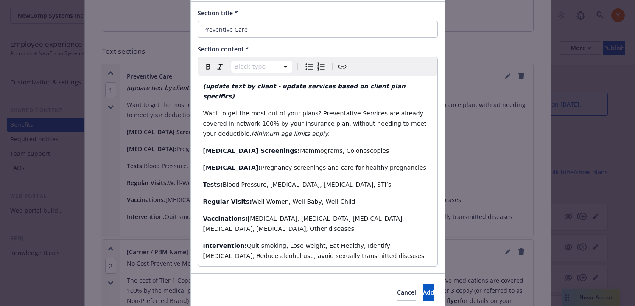
scroll to position [62, 0]
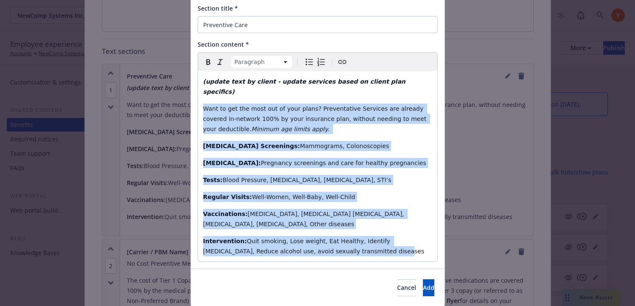
drag, startPoint x: 340, startPoint y: 231, endPoint x: 199, endPoint y: 100, distance: 192.7
click at [199, 100] on div "(update text by client - update services based on client plan specifics) Want t…" at bounding box center [317, 166] width 239 height 190
copy div "Want to get the most out of your plans? Preventative Services are already cover…"
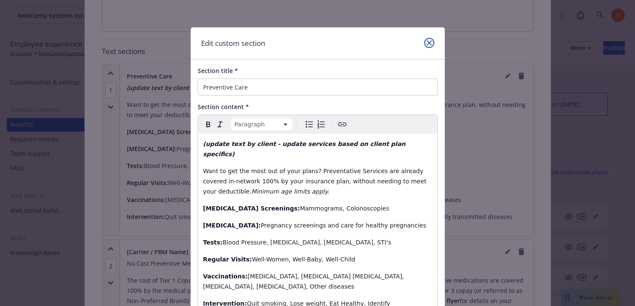
click at [431, 41] on icon "close" at bounding box center [429, 42] width 5 height 5
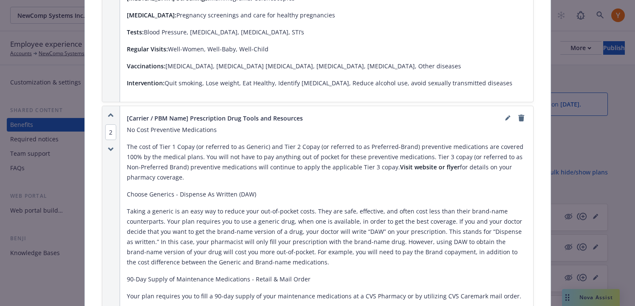
scroll to position [795, 0]
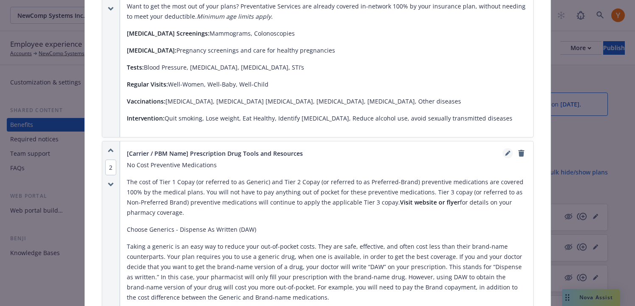
click at [507, 148] on link "editPencil" at bounding box center [508, 153] width 10 height 10
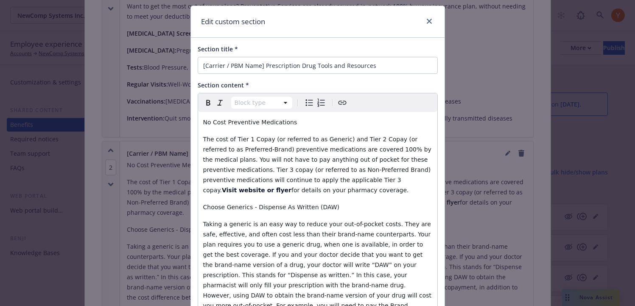
scroll to position [23, 0]
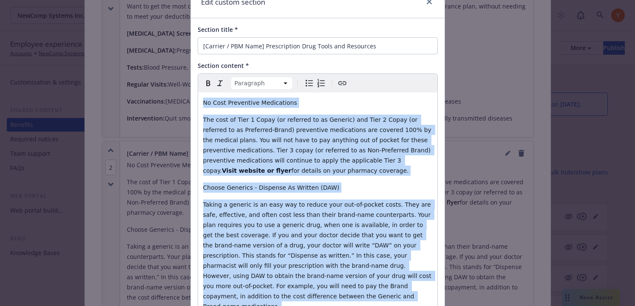
scroll to position [0, 0]
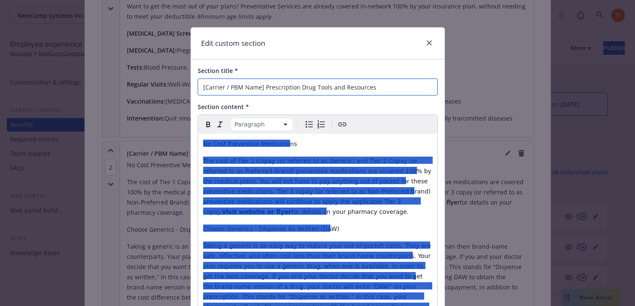
drag, startPoint x: 263, startPoint y: 87, endPoint x: 430, endPoint y: 87, distance: 166.7
click at [430, 87] on input "[Carrier / PBM Name] Prescription Drug Tools and Resources" at bounding box center [318, 86] width 240 height 17
click at [430, 45] on icon "close" at bounding box center [429, 42] width 5 height 5
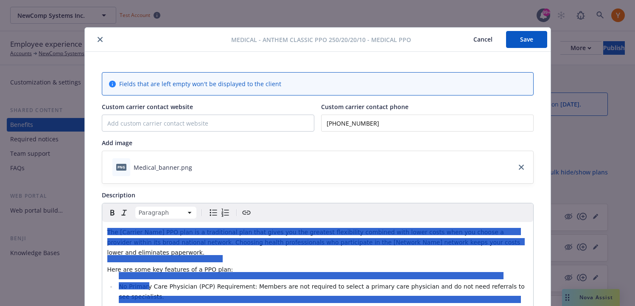
click at [96, 41] on button "close" at bounding box center [100, 39] width 10 height 10
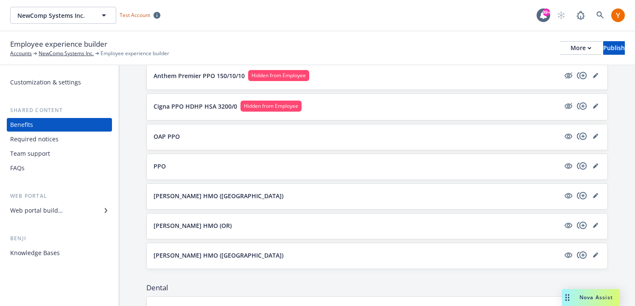
scroll to position [204, 0]
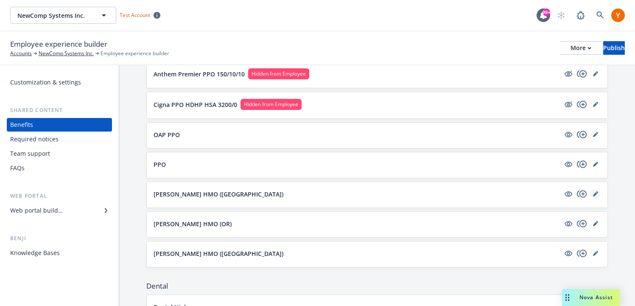
click at [592, 194] on link "editPencil" at bounding box center [596, 194] width 10 height 10
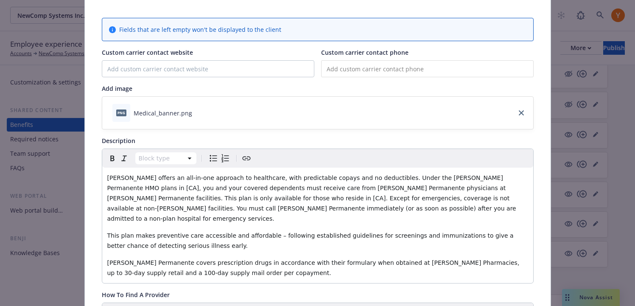
scroll to position [50, 0]
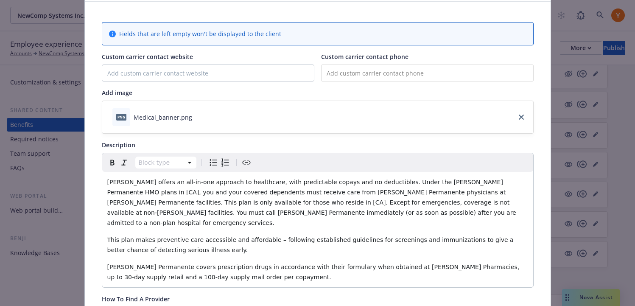
click at [275, 245] on div "Kaiser offers an all-in-one approach to healthcare, with predictable copays and…" at bounding box center [317, 229] width 431 height 115
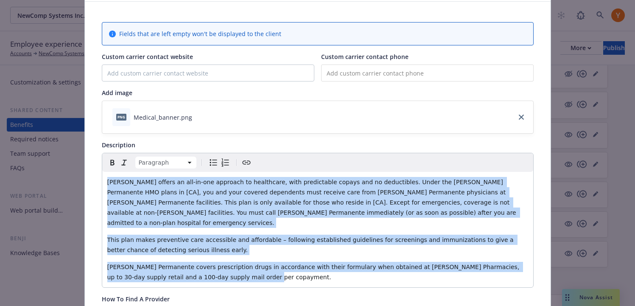
copy div "Kaiser offers an all-in-one approach to healthcare, with predictable copays and…"
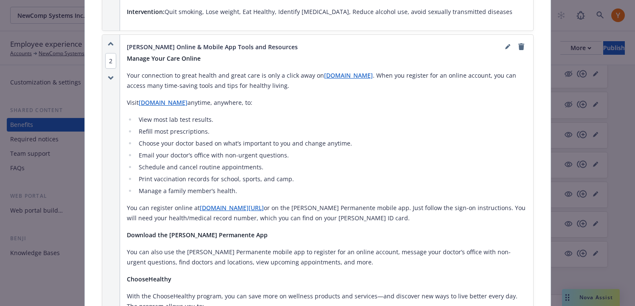
scroll to position [693, 0]
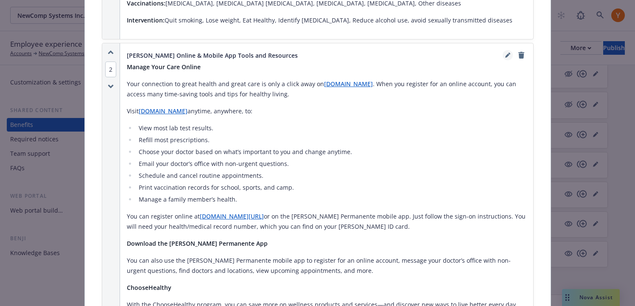
click at [506, 54] on icon "editPencil" at bounding box center [507, 56] width 4 height 4
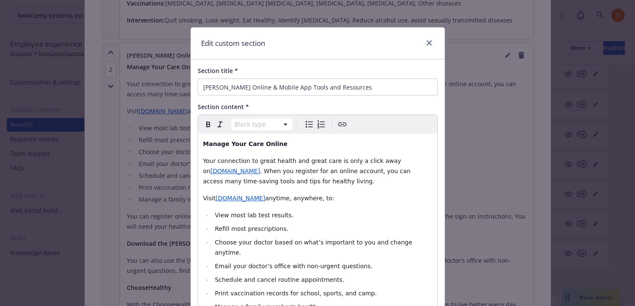
click at [342, 218] on li "View most lab test results." at bounding box center [323, 215] width 220 height 10
select select "paragraph"
click at [305, 81] on input "Kaiser Online & Mobile App Tools and Resources" at bounding box center [318, 86] width 240 height 17
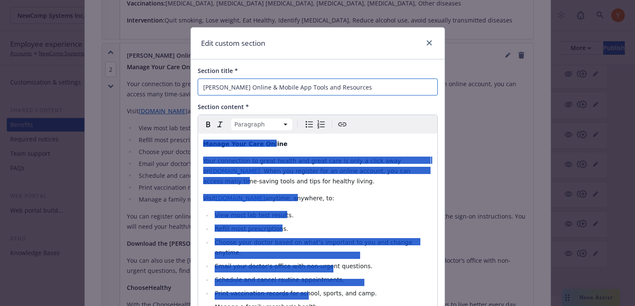
click at [305, 81] on input "Kaiser Online & Mobile App Tools and Resources" at bounding box center [318, 86] width 240 height 17
click at [428, 44] on icon "close" at bounding box center [429, 42] width 5 height 5
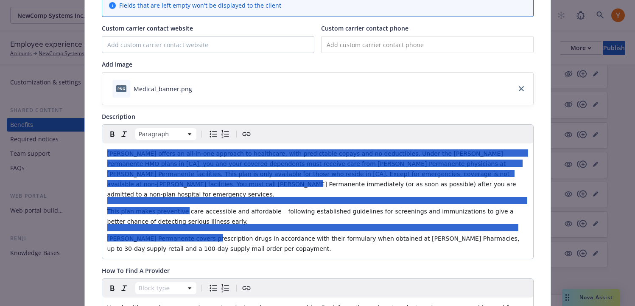
scroll to position [0, 0]
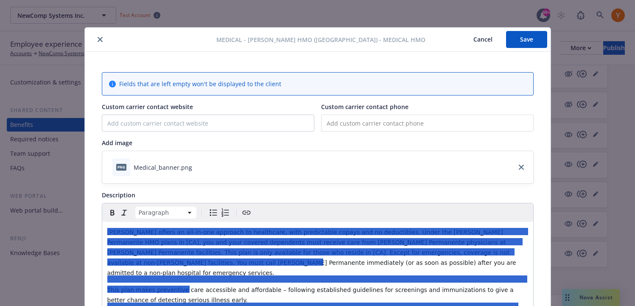
click at [98, 40] on icon "close" at bounding box center [100, 39] width 5 height 5
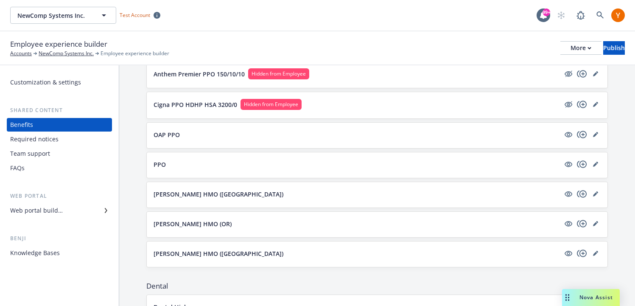
click at [56, 157] on div "Team support" at bounding box center [59, 154] width 98 height 14
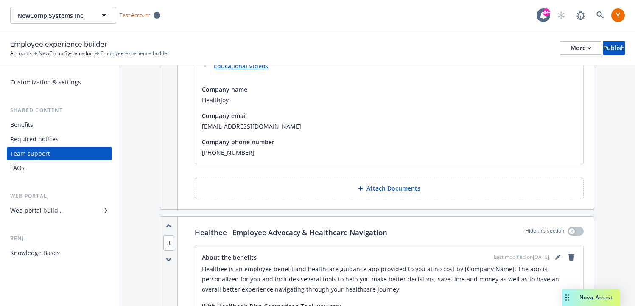
scroll to position [616, 0]
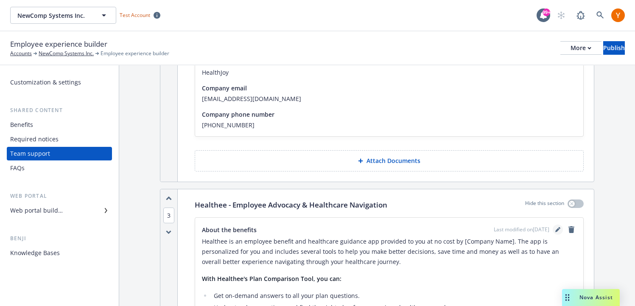
click at [556, 227] on icon "editPencil" at bounding box center [557, 229] width 5 height 5
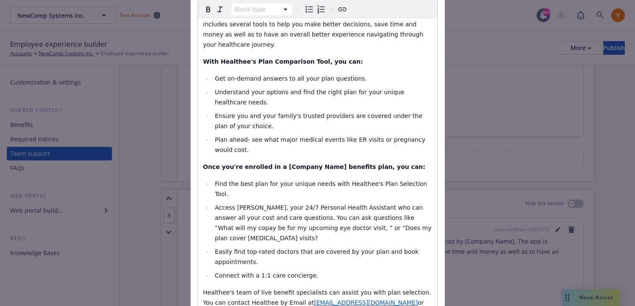
scroll to position [246, 0]
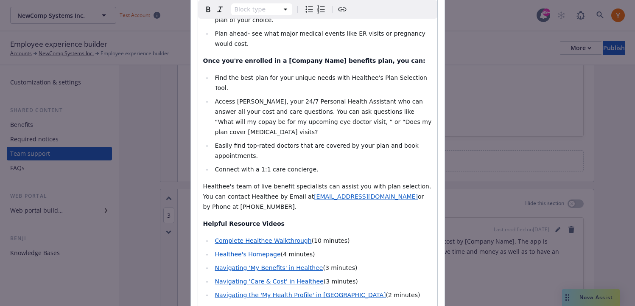
click at [355, 218] on p "Helpful Resource Videos" at bounding box center [317, 223] width 229 height 10
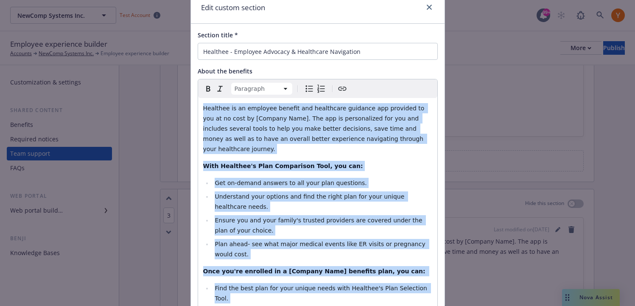
scroll to position [0, 0]
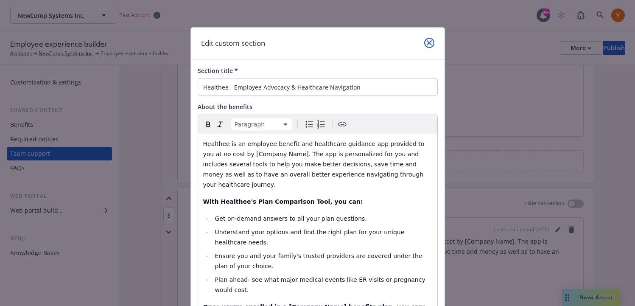
click at [432, 43] on link "close" at bounding box center [429, 43] width 10 height 10
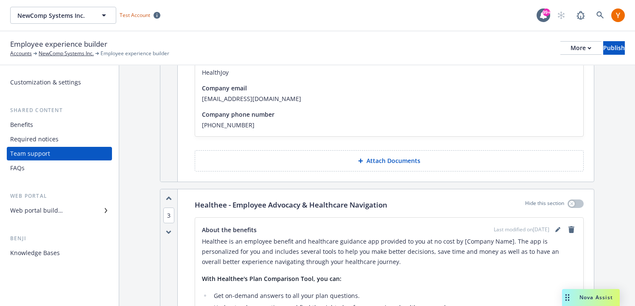
click at [37, 211] on div "Web portal builder" at bounding box center [36, 211] width 53 height 14
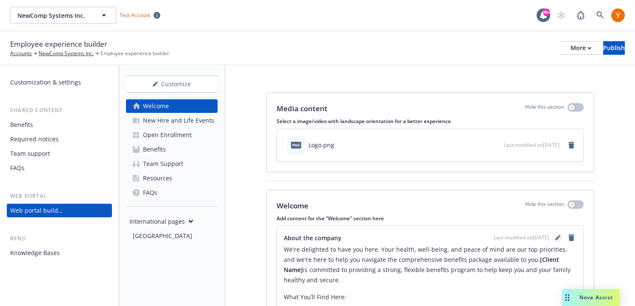
click at [555, 236] on icon "editPencil" at bounding box center [557, 237] width 5 height 5
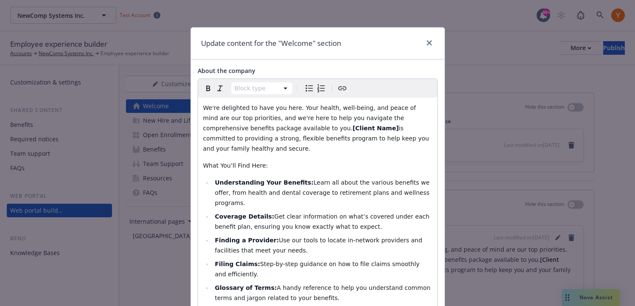
click at [420, 214] on ul "Understanding Your Benefits: Learn all about the various benefits we offer, fro…" at bounding box center [317, 263] width 229 height 173
select select "paragraph"
click at [439, 42] on div "Update content for the "Welcome" section" at bounding box center [318, 44] width 254 height 32
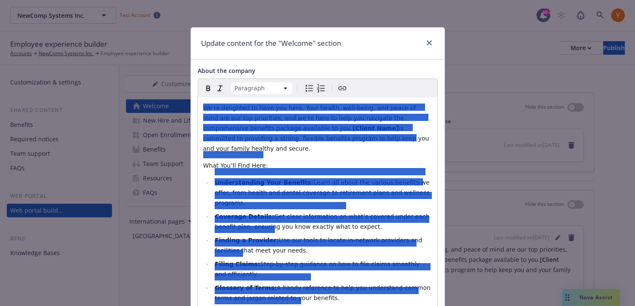
click at [437, 42] on div "Update content for the "Welcome" section" at bounding box center [318, 44] width 254 height 32
click at [427, 44] on icon "close" at bounding box center [429, 42] width 5 height 5
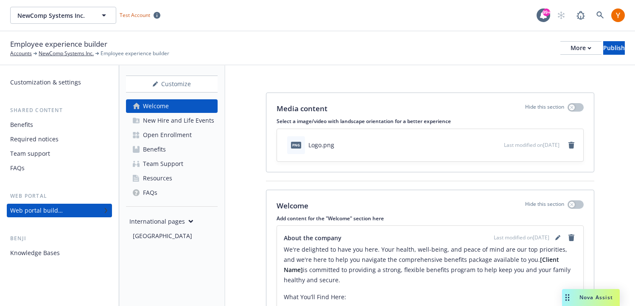
click at [207, 122] on div "New Hire and Life Events" at bounding box center [178, 121] width 71 height 14
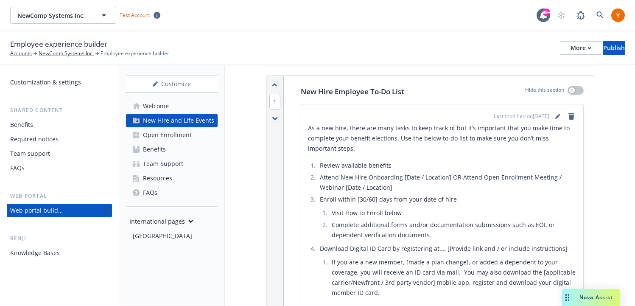
scroll to position [111, 0]
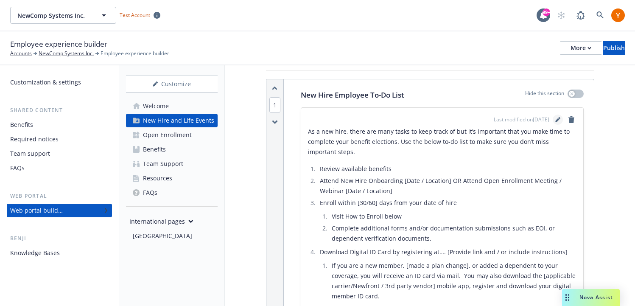
click at [558, 120] on icon "editPencil" at bounding box center [557, 119] width 5 height 5
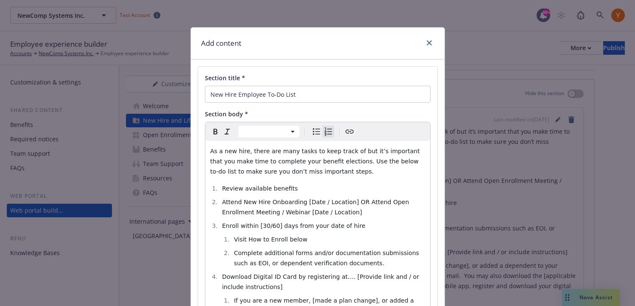
click at [369, 198] on li "Attend New Hire Onboarding [Date / Location] OR Attend Open Enrollment Meeting …" at bounding box center [322, 207] width 205 height 20
select select "paragraph"
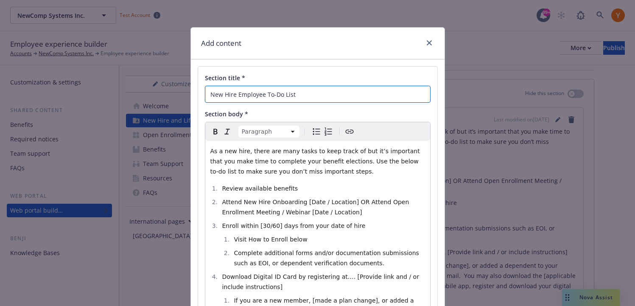
click at [293, 98] on input "New Hire Employee To-Do List" at bounding box center [318, 94] width 226 height 17
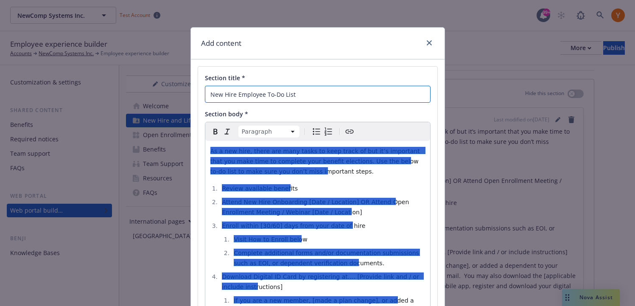
click at [293, 98] on input "New Hire Employee To-Do List" at bounding box center [318, 94] width 226 height 17
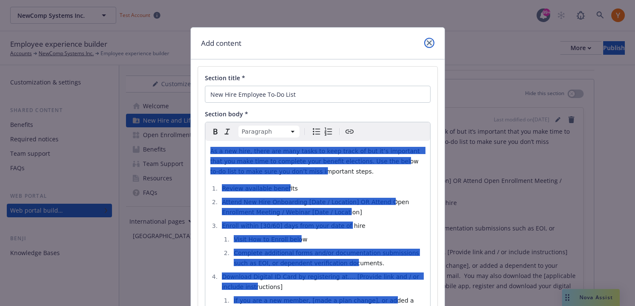
click at [432, 42] on link "close" at bounding box center [429, 43] width 10 height 10
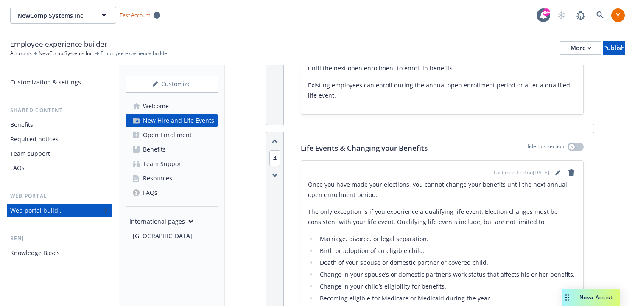
scroll to position [1235, 0]
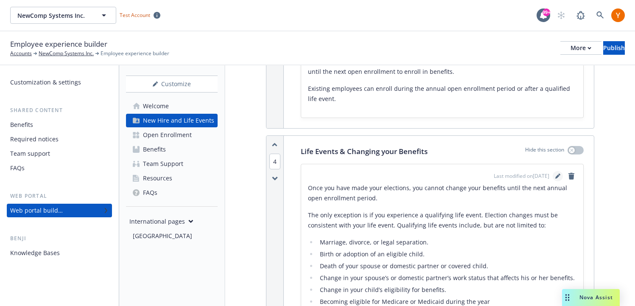
click at [554, 171] on link "editPencil" at bounding box center [558, 176] width 10 height 10
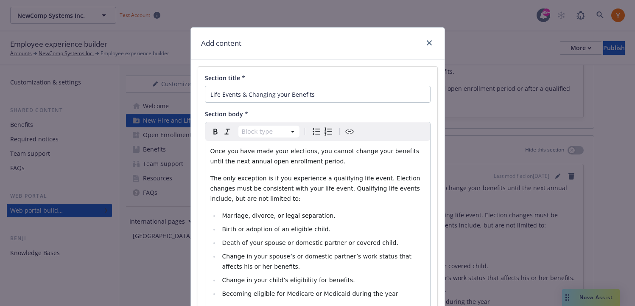
click at [363, 204] on div "Once you have made your elections, you cannot change your benefits until the ne…" at bounding box center [317, 278] width 225 height 275
select select "paragraph"
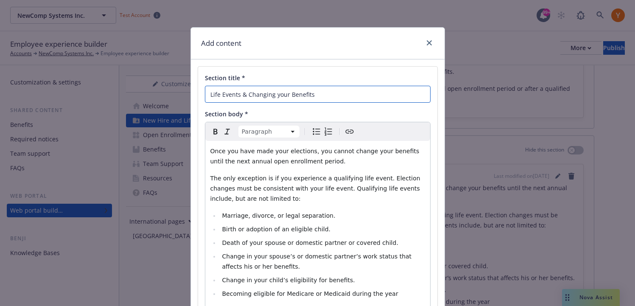
click at [330, 92] on input "Life Events & Changing your Benefits" at bounding box center [318, 94] width 226 height 17
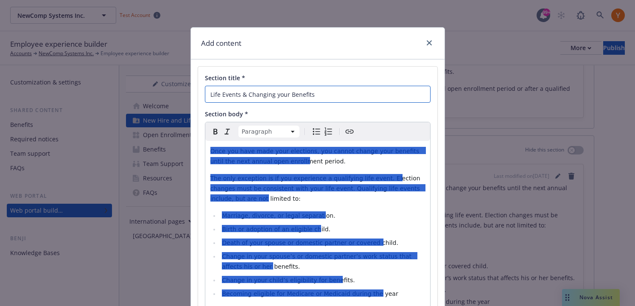
click at [330, 92] on input "Life Events & Changing your Benefits" at bounding box center [318, 94] width 226 height 17
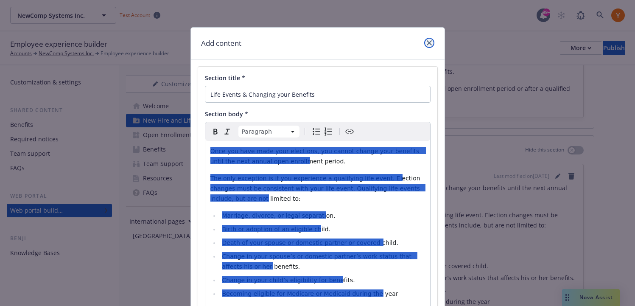
click at [429, 39] on link "close" at bounding box center [429, 43] width 10 height 10
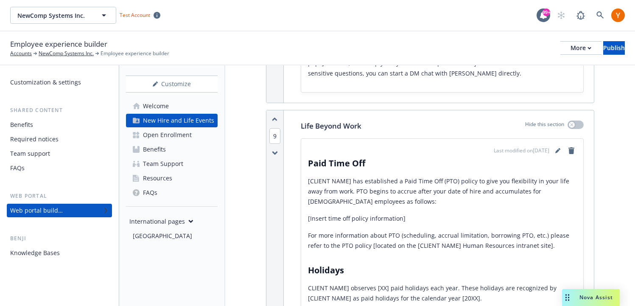
scroll to position [2325, 0]
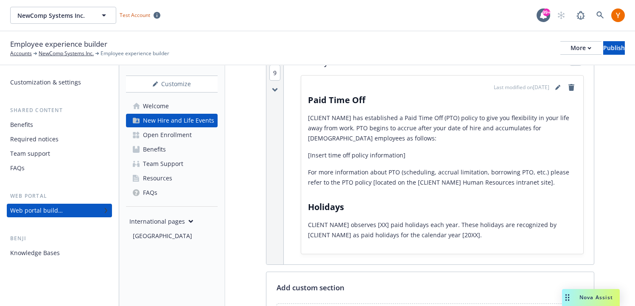
click at [162, 143] on div "Benefits" at bounding box center [154, 150] width 23 height 14
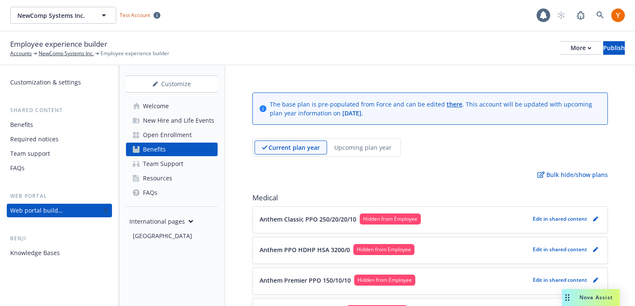
click at [165, 136] on div "Open Enrollment" at bounding box center [167, 135] width 49 height 14
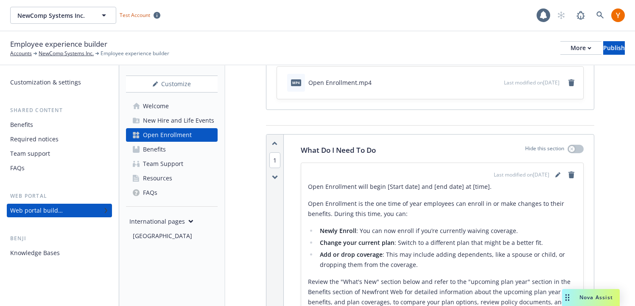
scroll to position [107, 0]
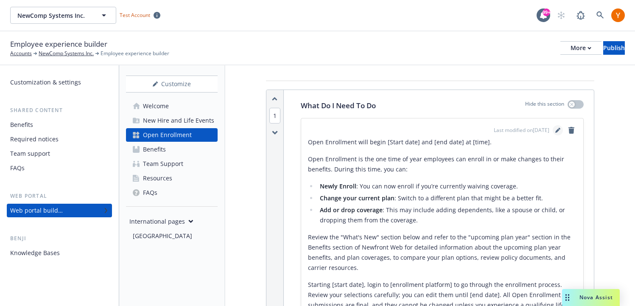
click at [557, 130] on icon "editPencil" at bounding box center [557, 131] width 4 height 4
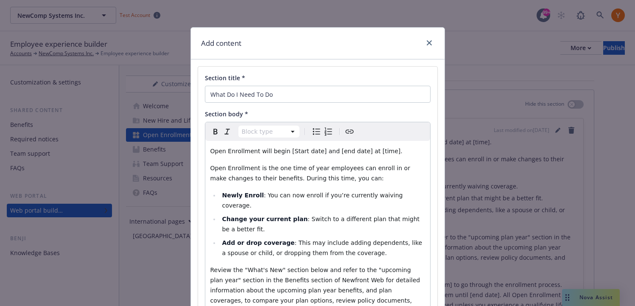
click at [368, 174] on p "Open Enrollment is the one time of year employees can enroll in or make changes…" at bounding box center [317, 173] width 215 height 20
click at [432, 41] on link "close" at bounding box center [429, 43] width 10 height 10
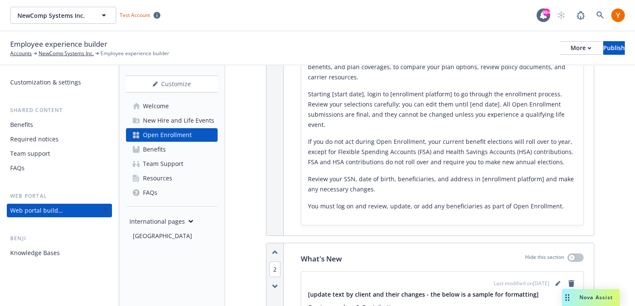
scroll to position [416, 0]
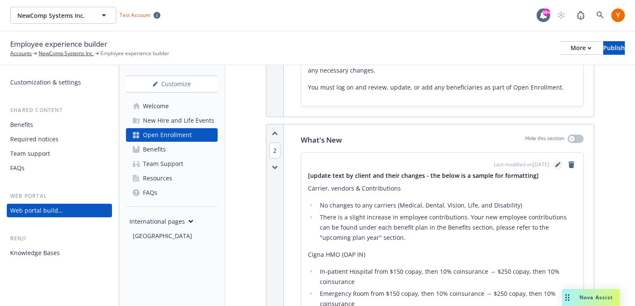
click at [556, 163] on icon "editPencil" at bounding box center [557, 165] width 4 height 4
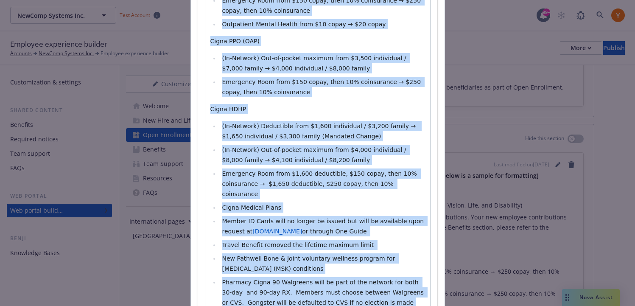
scroll to position [577, 0]
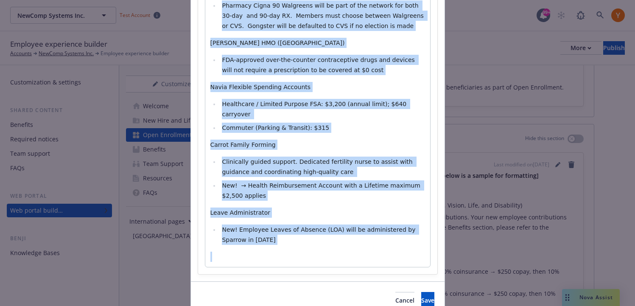
drag, startPoint x: 211, startPoint y: 164, endPoint x: 341, endPoint y: 345, distance: 223.5
click at [341, 305] on html "NewComp Systems Inc. NewComp Systems Inc. Test Account 99+ Employee experience …" at bounding box center [317, 153] width 635 height 306
click at [421, 296] on span "Save" at bounding box center [427, 300] width 13 height 8
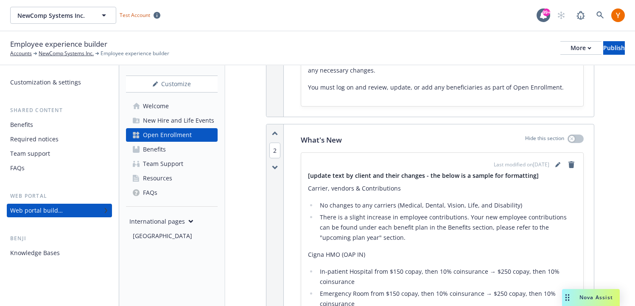
click at [34, 126] on div "Benefits" at bounding box center [59, 125] width 98 height 14
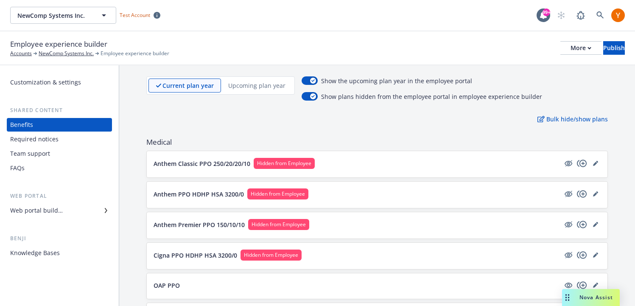
scroll to position [53, 0]
click at [87, 160] on div "Team support" at bounding box center [59, 154] width 98 height 14
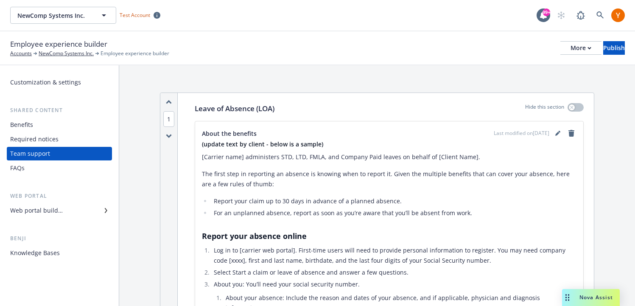
click at [67, 213] on div "Web portal builder" at bounding box center [59, 211] width 98 height 14
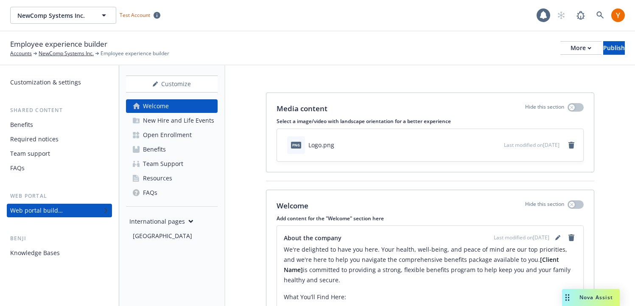
click at [179, 167] on div "Team Support" at bounding box center [163, 164] width 40 height 14
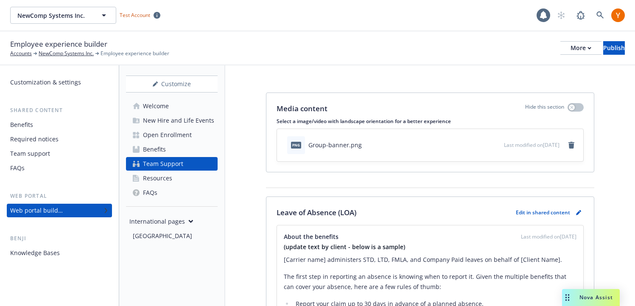
click at [193, 138] on link "Open Enrollment" at bounding box center [172, 135] width 92 height 14
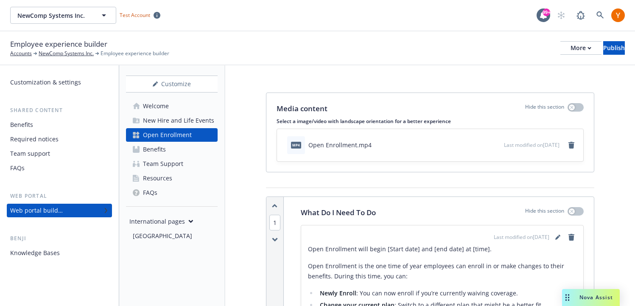
click at [193, 122] on div "New Hire and Life Events" at bounding box center [178, 121] width 71 height 14
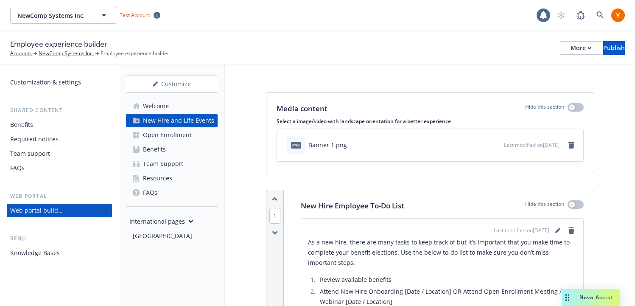
click at [193, 140] on link "Open Enrollment" at bounding box center [172, 135] width 92 height 14
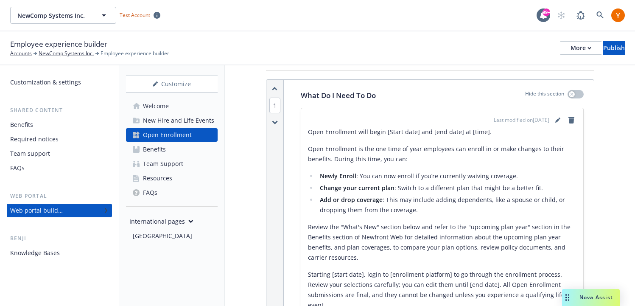
scroll to position [121, 0]
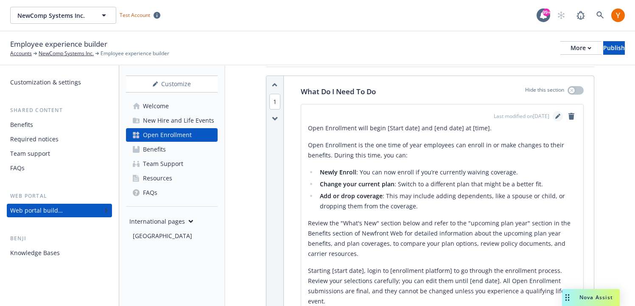
click at [555, 114] on link "editPencil" at bounding box center [558, 116] width 10 height 10
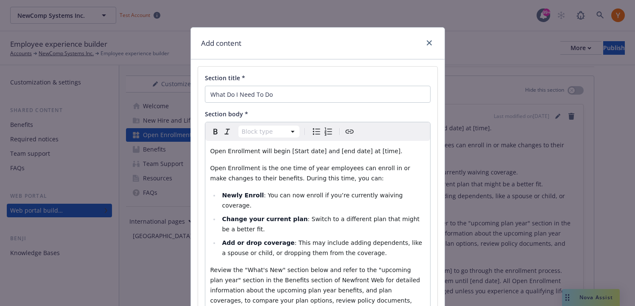
click at [353, 197] on span ": You can now enroll if you’re currently waiving coverage." at bounding box center [313, 200] width 182 height 17
select select "paragraph"
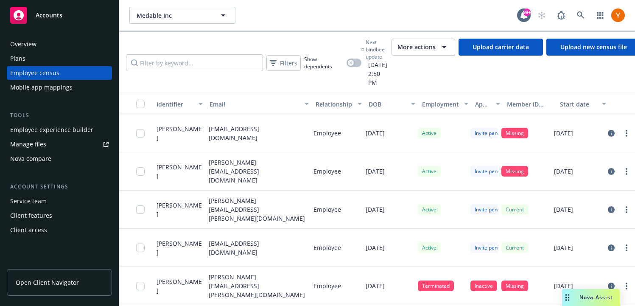
click at [64, 64] on div "Plans" at bounding box center [59, 59] width 98 height 14
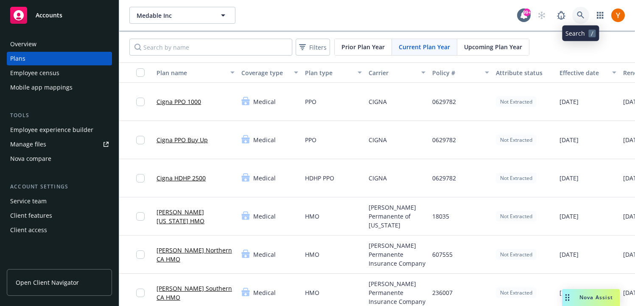
click at [579, 18] on icon at bounding box center [581, 15] width 8 height 8
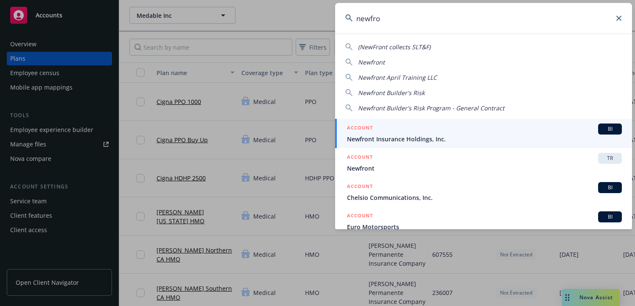
type input "newfro"
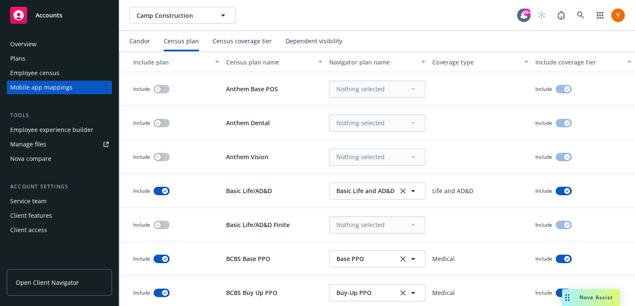
click at [74, 63] on div "Plans" at bounding box center [59, 59] width 98 height 14
